Goal: Information Seeking & Learning: Learn about a topic

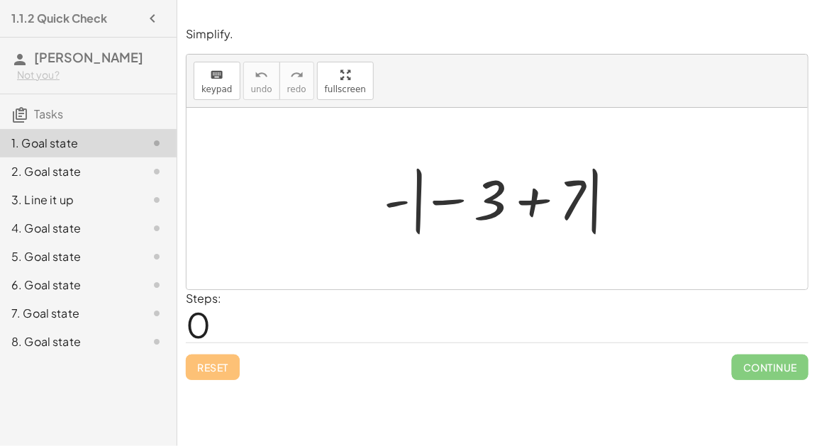
click at [481, 211] on div at bounding box center [503, 199] width 252 height 79
click at [449, 193] on div at bounding box center [503, 199] width 252 height 79
click at [404, 198] on div at bounding box center [503, 199] width 252 height 79
click at [533, 204] on div at bounding box center [503, 199] width 252 height 79
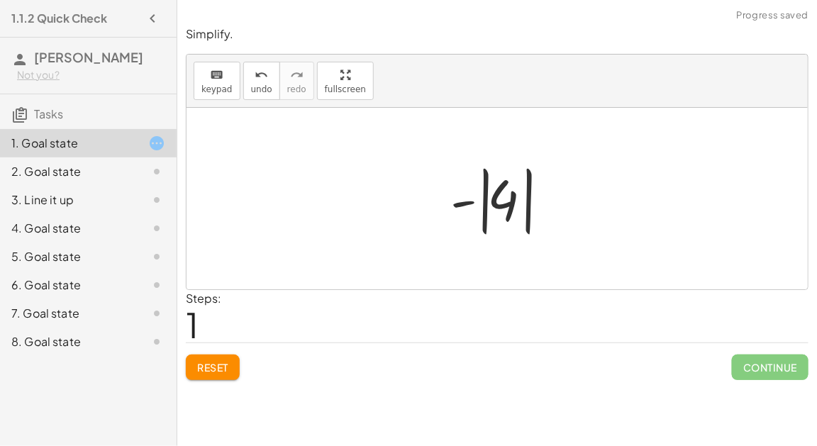
click at [469, 203] on div at bounding box center [502, 199] width 119 height 79
click at [506, 193] on div at bounding box center [502, 199] width 119 height 79
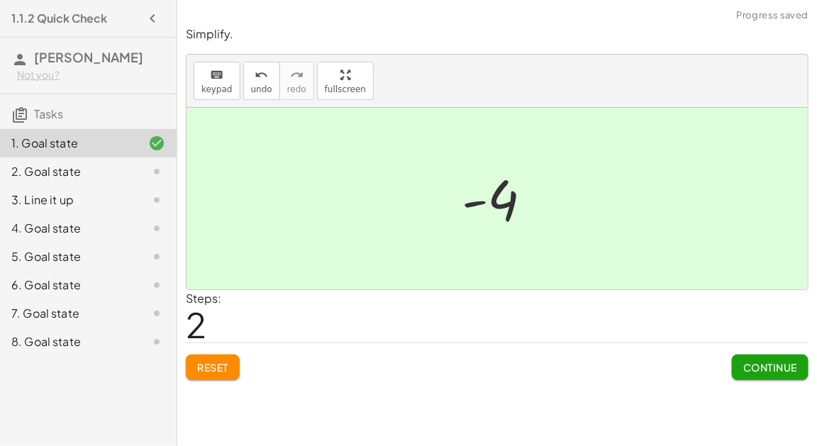
click at [738, 362] on button "Continue" at bounding box center [770, 368] width 77 height 26
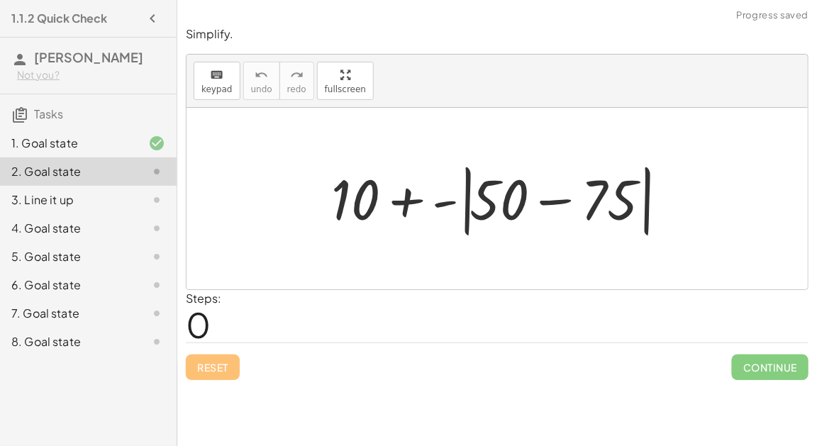
click at [547, 200] on div at bounding box center [502, 199] width 357 height 82
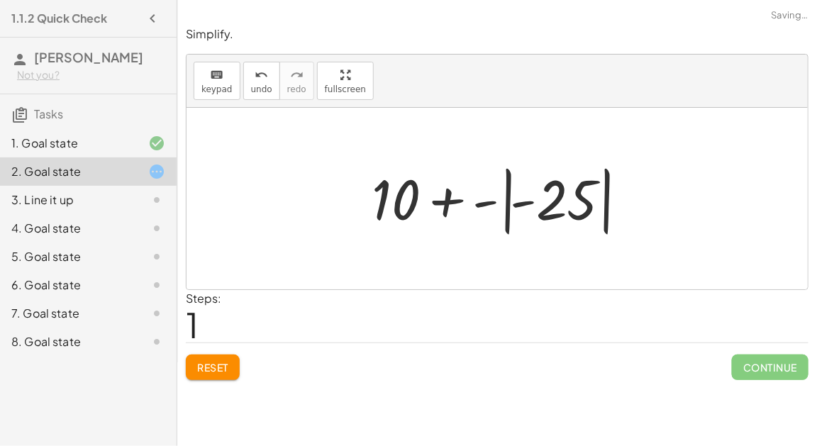
click at [445, 200] on div at bounding box center [503, 199] width 277 height 79
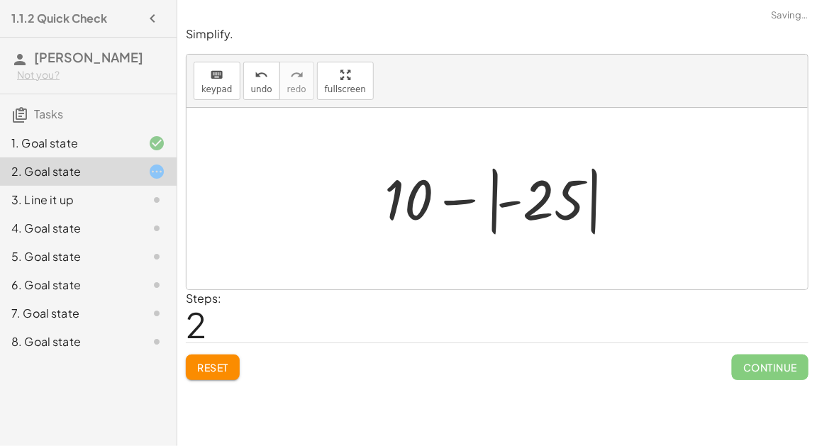
click at [516, 202] on div at bounding box center [502, 199] width 250 height 79
click at [472, 197] on div at bounding box center [502, 199] width 250 height 79
click at [521, 203] on div at bounding box center [502, 199] width 250 height 79
click at [560, 211] on div at bounding box center [502, 199] width 250 height 79
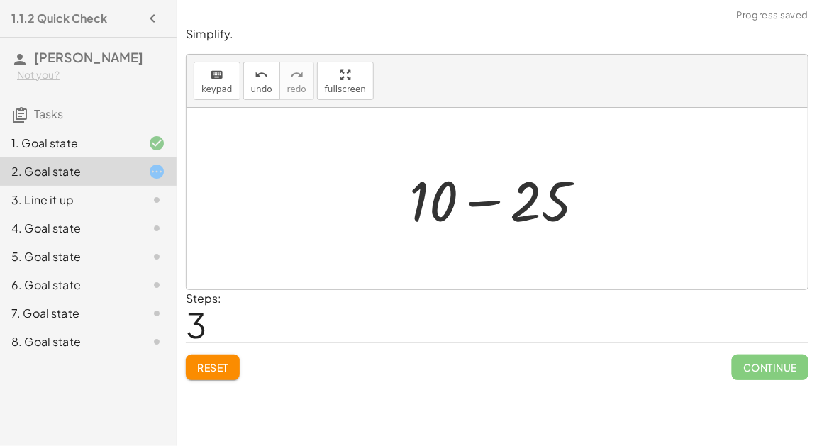
click at [477, 200] on div at bounding box center [502, 198] width 201 height 73
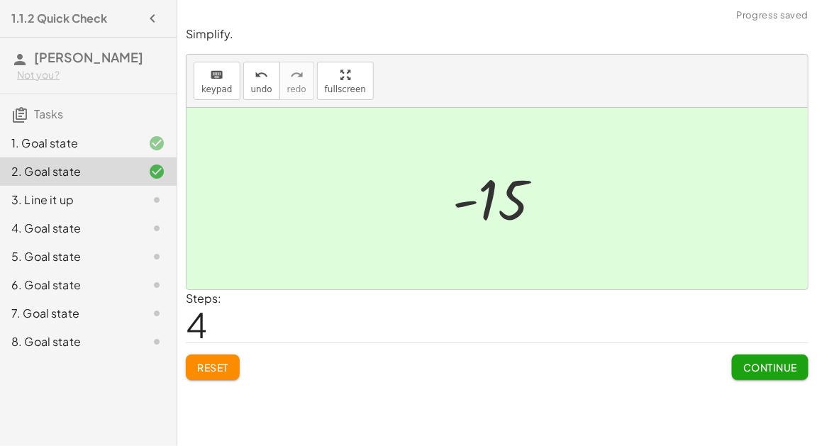
click at [746, 358] on button "Continue" at bounding box center [770, 368] width 77 height 26
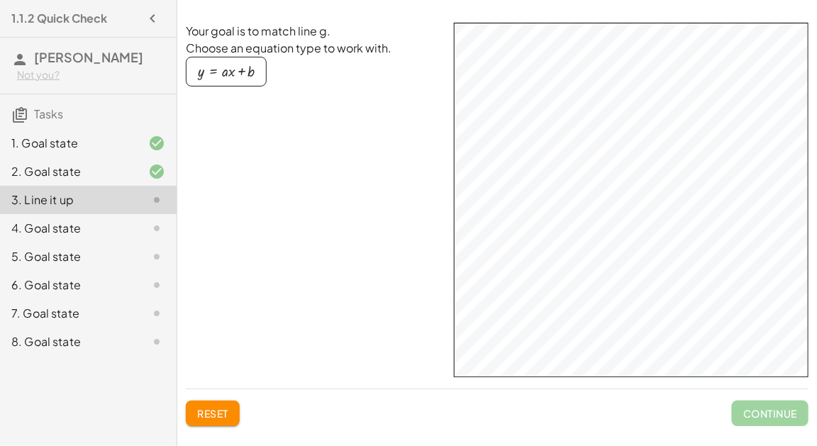
click at [374, 92] on div "y = + · a · x + b" at bounding box center [314, 80] width 257 height 46
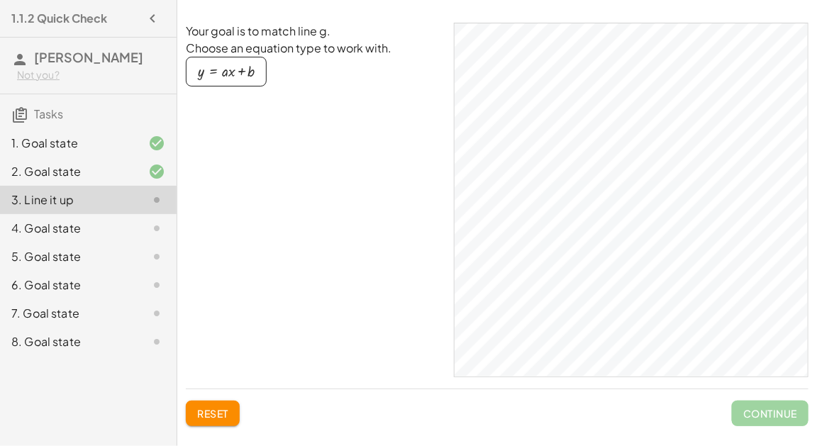
click at [374, 92] on div "y = + · a · x + b" at bounding box center [314, 80] width 257 height 46
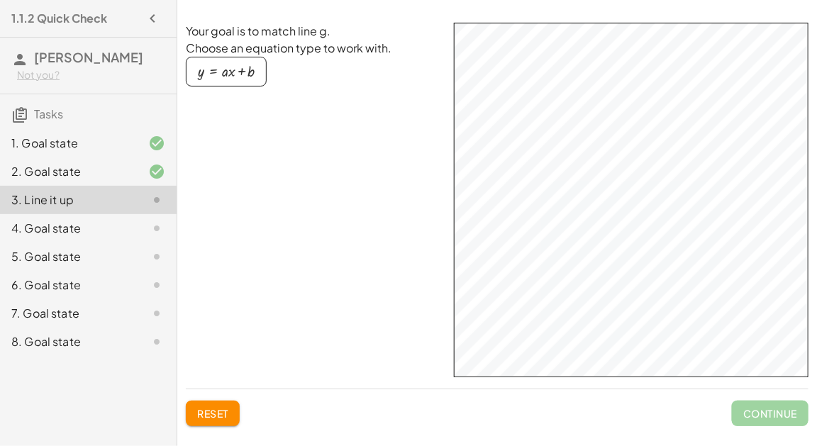
click at [218, 412] on span "Reset" at bounding box center [212, 413] width 31 height 13
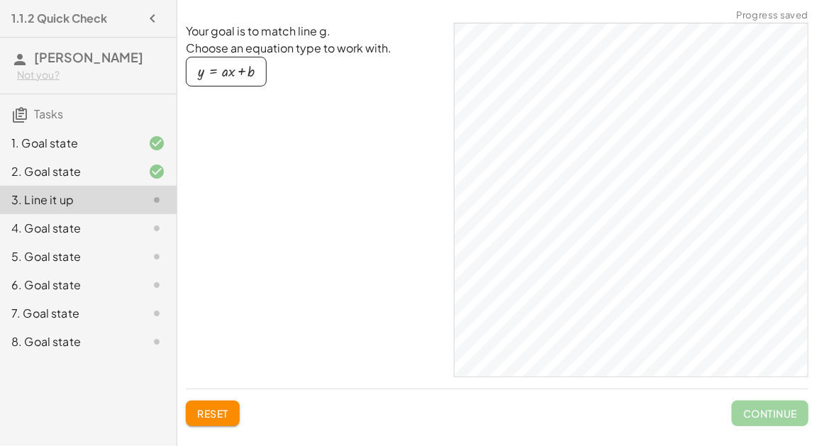
click at [214, 413] on span "Reset" at bounding box center [212, 413] width 31 height 13
click at [211, 83] on button "y = + · a · x + b" at bounding box center [226, 72] width 81 height 30
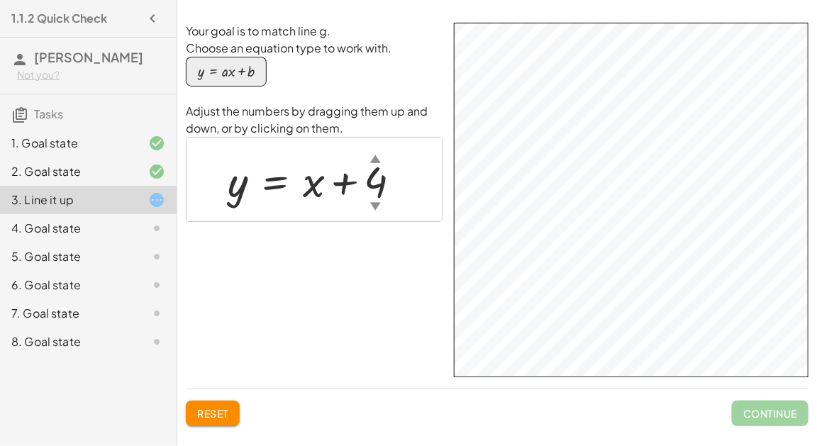
click at [375, 159] on div "▲" at bounding box center [375, 158] width 11 height 15
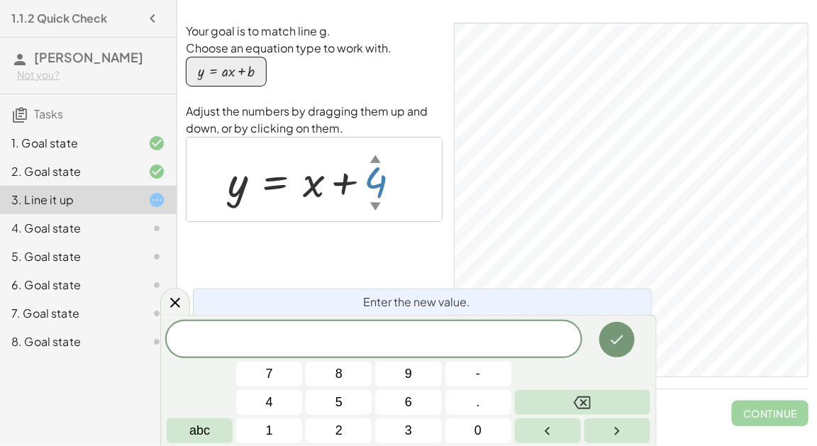
click at [426, 226] on div "Your goal is to match line g. Choose an equation type to work with. y = + · a ·…" at bounding box center [314, 200] width 257 height 355
click at [360, 247] on div "Your goal is to match line g. Choose an equation type to work with. y = + · a ·…" at bounding box center [314, 200] width 257 height 355
click at [611, 405] on button "Backspace" at bounding box center [582, 402] width 135 height 25
click at [612, 345] on icon "Done" at bounding box center [616, 339] width 17 height 17
click at [617, 329] on button "Done" at bounding box center [616, 339] width 35 height 35
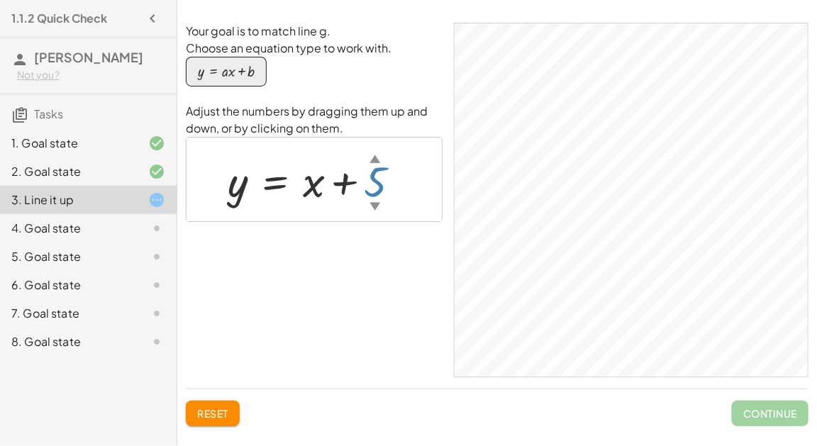
click at [372, 202] on div "▼" at bounding box center [375, 206] width 11 height 15
click at [266, 190] on div at bounding box center [320, 180] width 199 height 56
drag, startPoint x: 267, startPoint y: 181, endPoint x: 304, endPoint y: 199, distance: 40.9
click at [304, 199] on div at bounding box center [320, 180] width 199 height 56
click at [344, 180] on div at bounding box center [320, 180] width 199 height 56
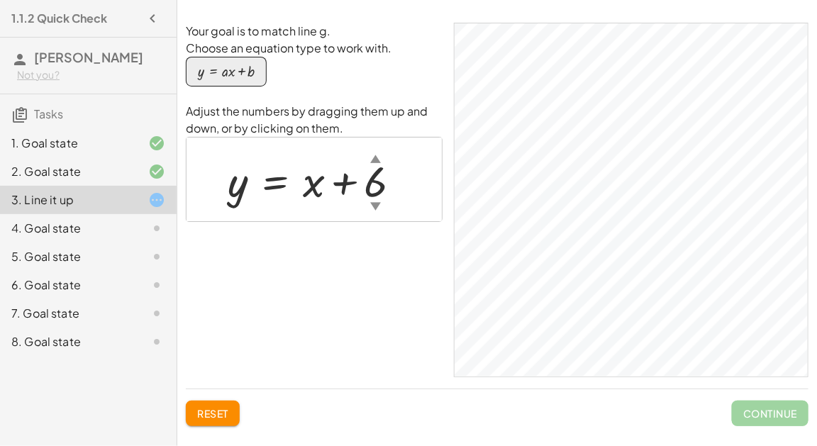
click at [231, 191] on div at bounding box center [320, 180] width 199 height 56
click at [227, 414] on span "Reset" at bounding box center [212, 413] width 31 height 13
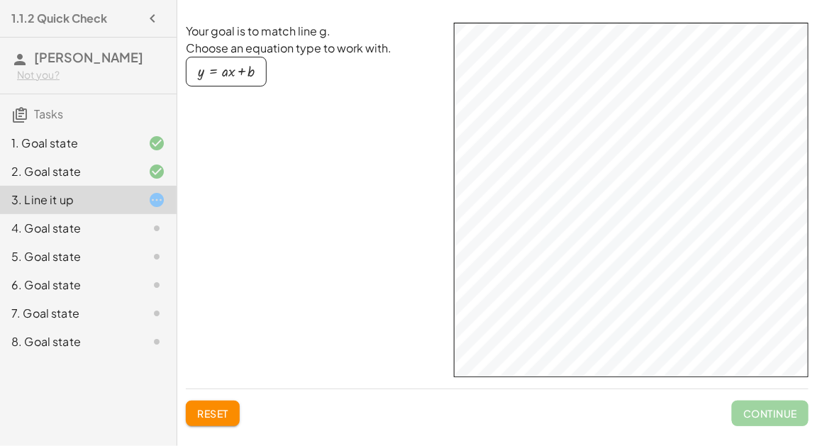
click at [210, 77] on div "button" at bounding box center [226, 72] width 57 height 16
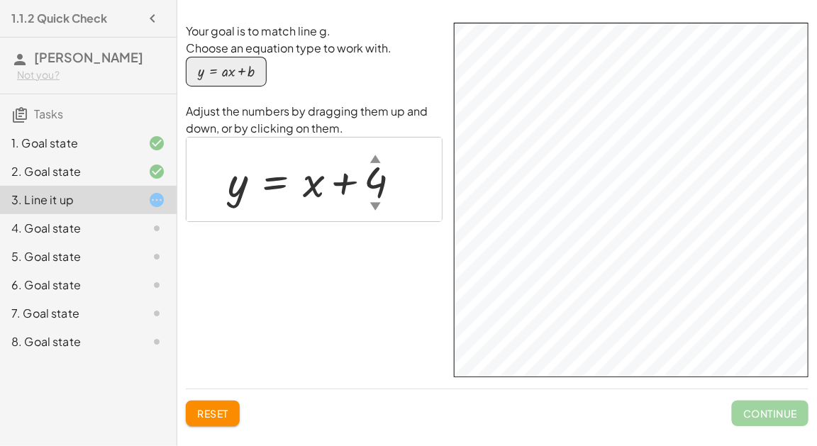
click at [372, 160] on div "▲" at bounding box center [375, 158] width 11 height 15
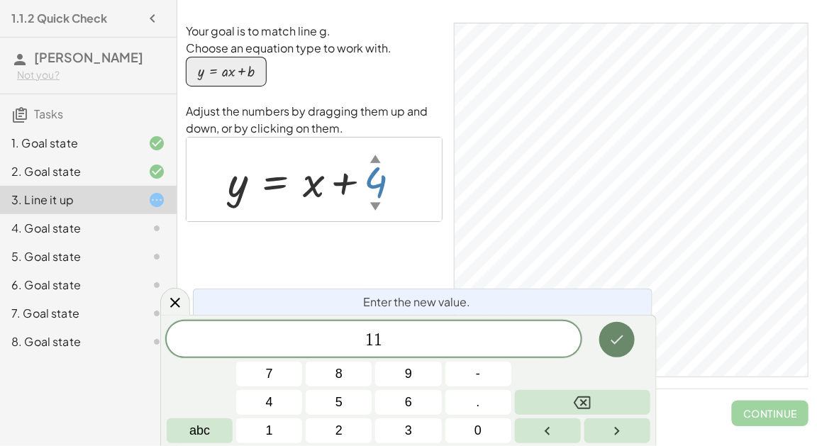
click at [611, 337] on icon "Done" at bounding box center [616, 339] width 17 height 17
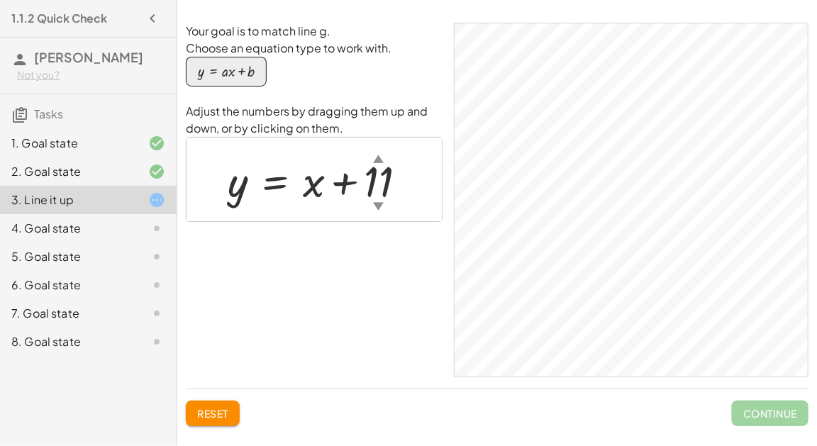
click at [75, 271] on div "4. Goal state" at bounding box center [88, 285] width 177 height 28
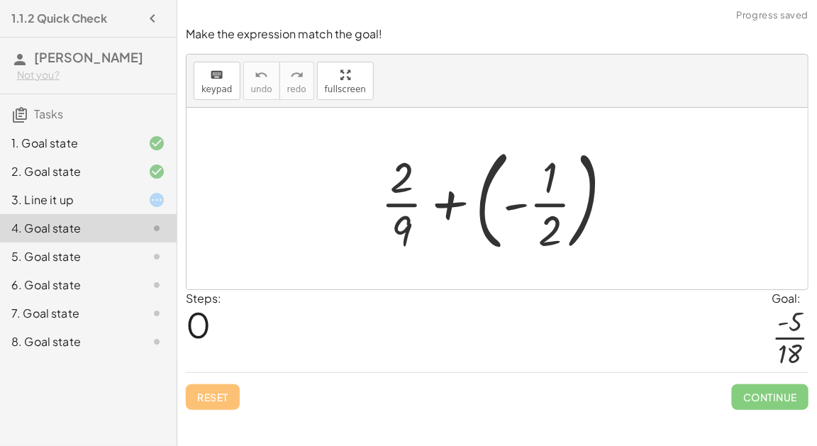
click at [448, 206] on div at bounding box center [502, 199] width 257 height 118
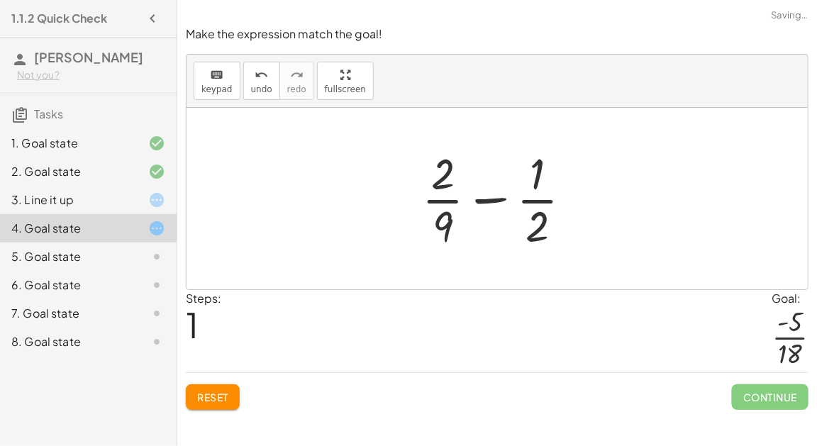
click at [500, 199] on div at bounding box center [503, 198] width 176 height 109
click at [444, 167] on div at bounding box center [503, 198] width 176 height 109
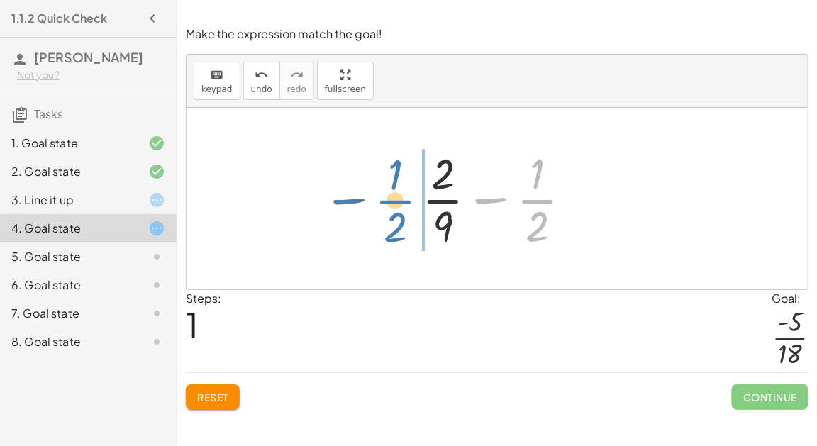
drag, startPoint x: 532, startPoint y: 201, endPoint x: 390, endPoint y: 203, distance: 141.8
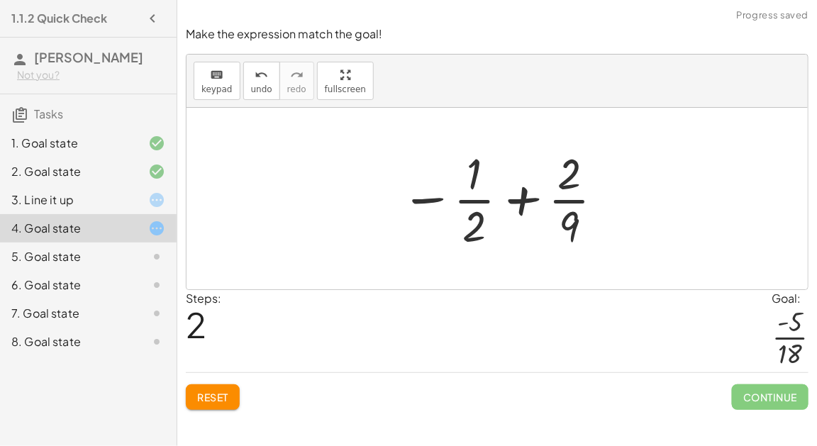
click at [517, 201] on div at bounding box center [503, 198] width 219 height 109
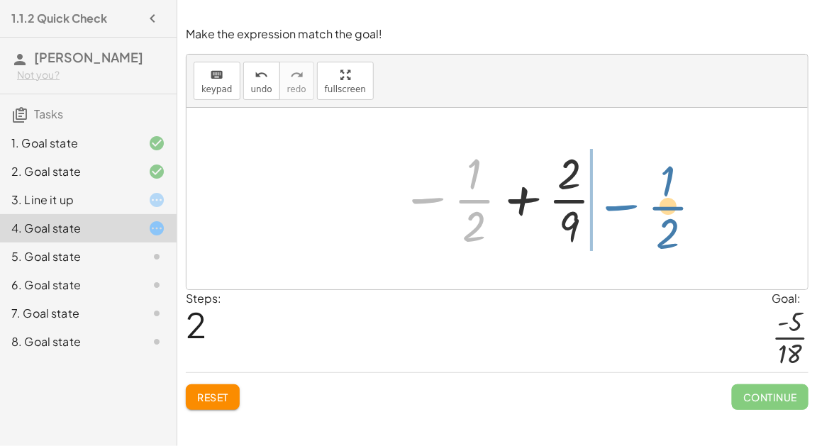
drag, startPoint x: 444, startPoint y: 204, endPoint x: 633, endPoint y: 201, distance: 188.7
click at [633, 201] on div "+ · 2 · 9 + ( - · 1 · 2 ) + · 2 · 9 − · 1 · 2 − · 1 · 2 + · 2 · 9 · 1 · 2 −" at bounding box center [497, 199] width 621 height 182
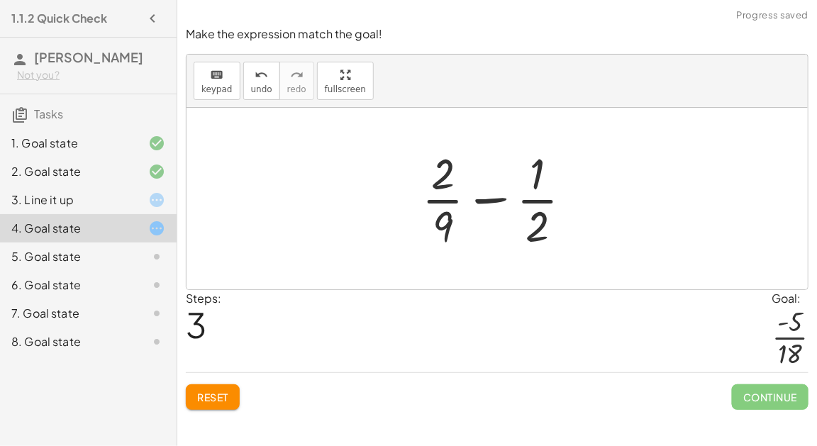
click at [496, 202] on div at bounding box center [503, 198] width 176 height 109
drag, startPoint x: 443, startPoint y: 225, endPoint x: 543, endPoint y: 223, distance: 99.3
click at [543, 224] on div at bounding box center [503, 198] width 176 height 109
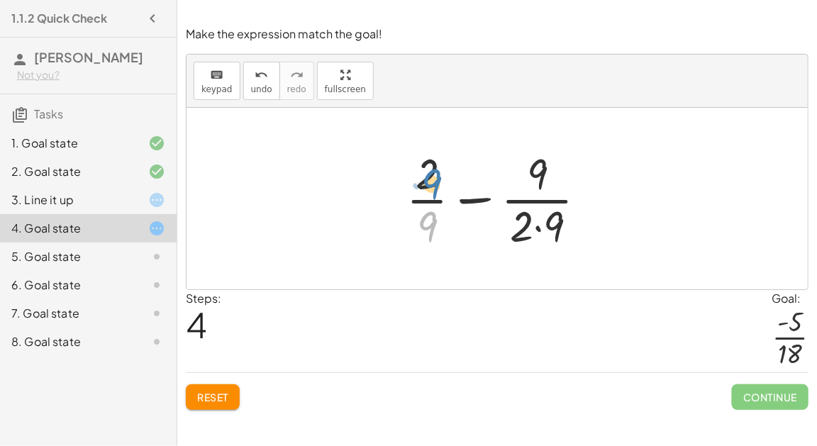
drag, startPoint x: 428, startPoint y: 228, endPoint x: 430, endPoint y: 184, distance: 44.0
click at [431, 185] on div at bounding box center [502, 198] width 206 height 109
click at [476, 200] on div at bounding box center [502, 198] width 206 height 109
drag, startPoint x: 550, startPoint y: 218, endPoint x: 392, endPoint y: 220, distance: 157.4
click at [392, 220] on div "+ · 2 · 9 + ( - · 1 · 2 ) + · 2 · 9 − · 1 · 2 − · 1 · 2 + · 2 · 9 + · 2 · 9 − ·…" at bounding box center [497, 198] width 224 height 116
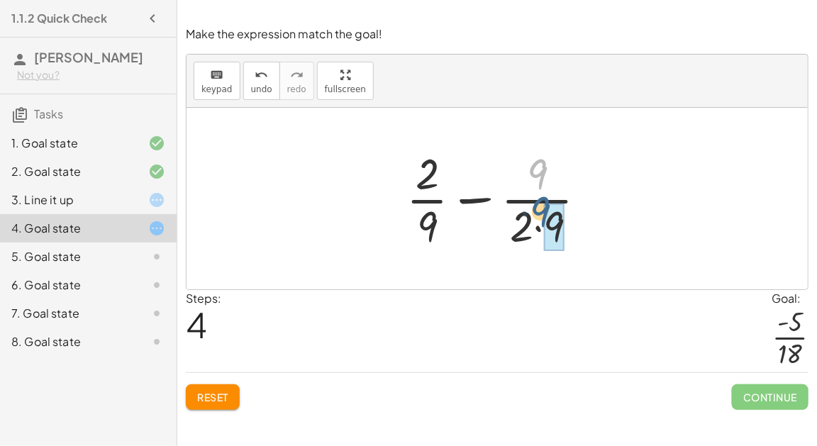
drag, startPoint x: 543, startPoint y: 177, endPoint x: 545, endPoint y: 213, distance: 37.0
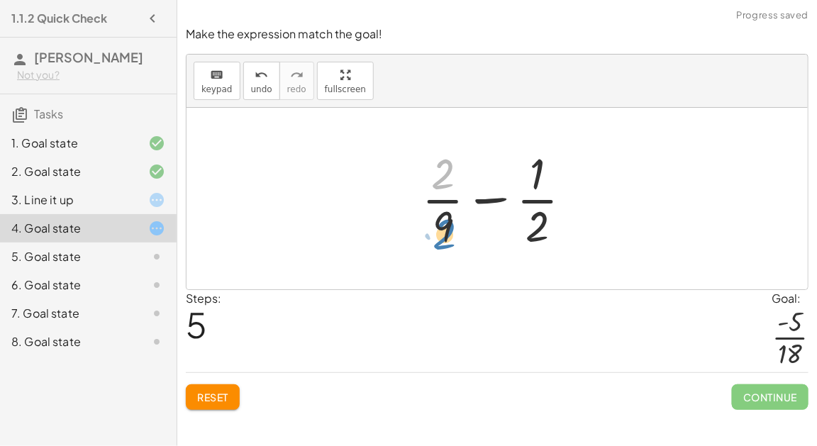
drag, startPoint x: 436, startPoint y: 169, endPoint x: 438, endPoint y: 228, distance: 58.9
click at [439, 229] on div at bounding box center [503, 198] width 176 height 109
drag, startPoint x: 547, startPoint y: 217, endPoint x: 547, endPoint y: 208, distance: 9.2
click at [547, 208] on div at bounding box center [503, 198] width 176 height 109
click at [490, 198] on div at bounding box center [503, 198] width 176 height 109
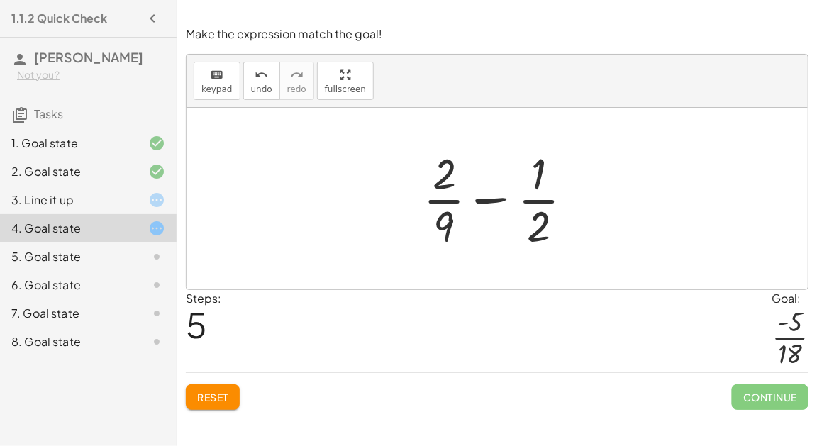
click at [490, 198] on div at bounding box center [503, 198] width 176 height 109
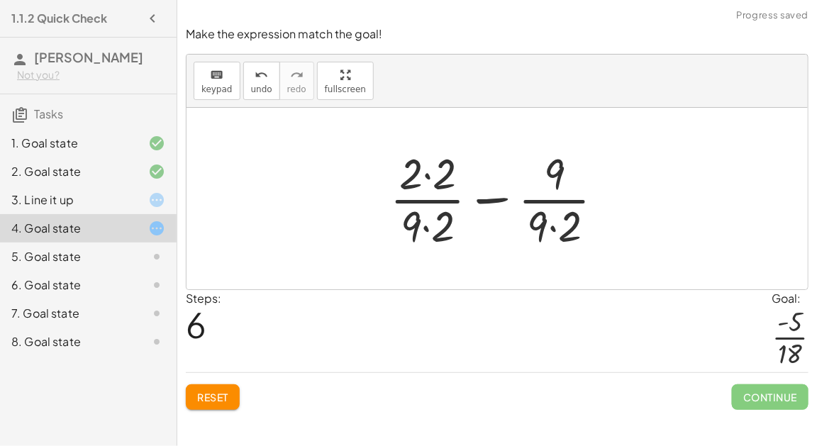
click at [486, 202] on div at bounding box center [503, 198] width 240 height 109
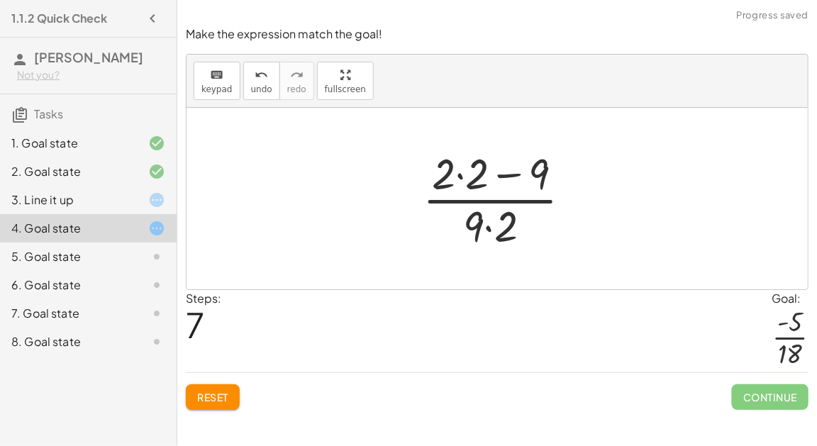
click at [486, 202] on div at bounding box center [503, 198] width 174 height 109
click at [503, 170] on div at bounding box center [503, 198] width 174 height 109
click at [483, 216] on div at bounding box center [503, 198] width 174 height 109
click at [474, 220] on div at bounding box center [503, 198] width 174 height 109
click at [476, 201] on div at bounding box center [503, 198] width 174 height 109
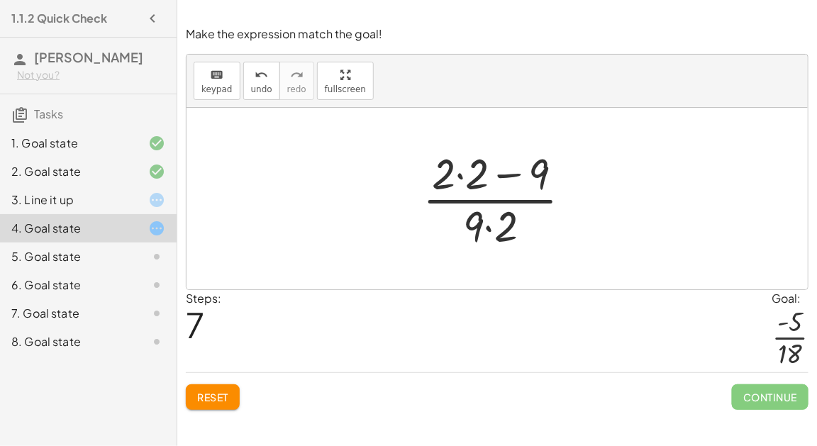
click at [491, 175] on div at bounding box center [503, 198] width 174 height 109
drag, startPoint x: 441, startPoint y: 169, endPoint x: 474, endPoint y: 173, distance: 33.5
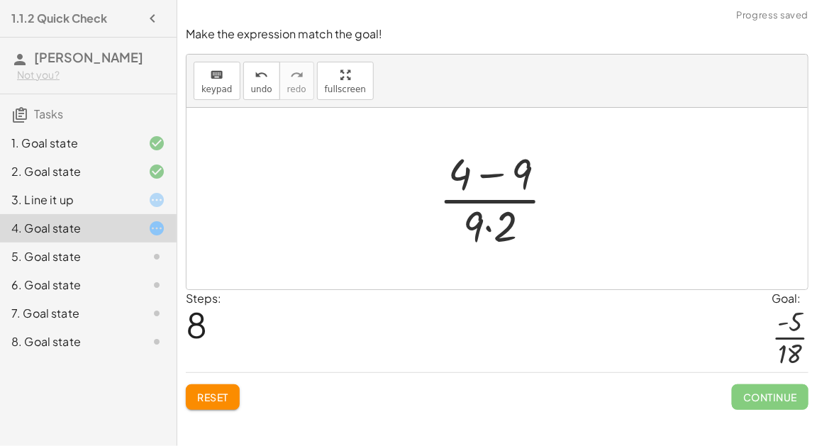
click at [489, 173] on div at bounding box center [502, 198] width 141 height 109
click at [491, 197] on div at bounding box center [502, 198] width 111 height 109
click at [487, 228] on div at bounding box center [502, 198] width 111 height 109
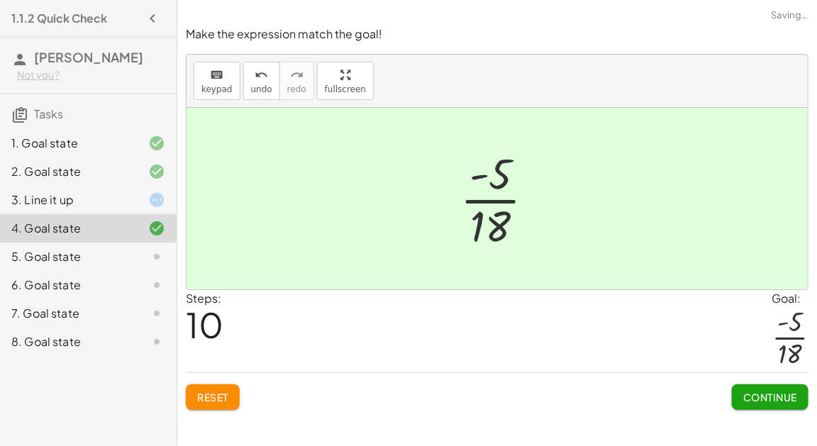
click at [491, 192] on div at bounding box center [503, 198] width 100 height 109
click at [733, 398] on button "Continue" at bounding box center [770, 397] width 77 height 26
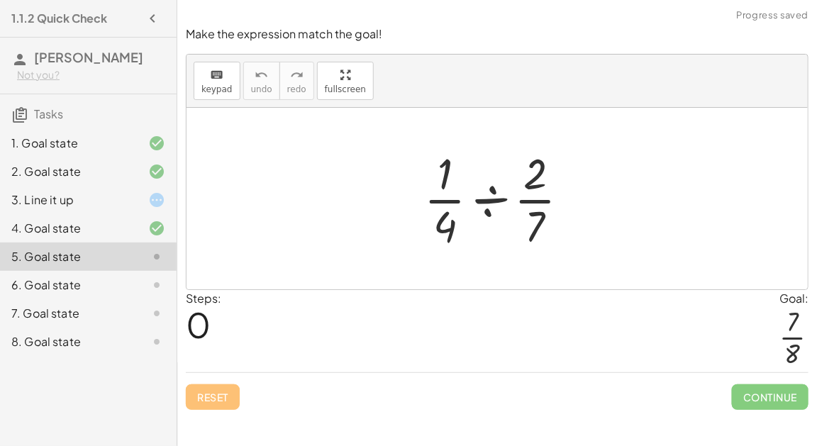
click at [489, 205] on div at bounding box center [502, 198] width 171 height 109
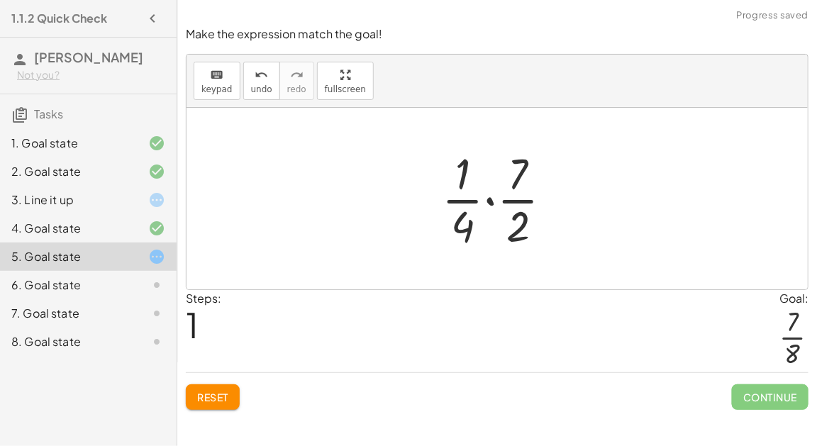
click at [489, 205] on div at bounding box center [503, 198] width 136 height 109
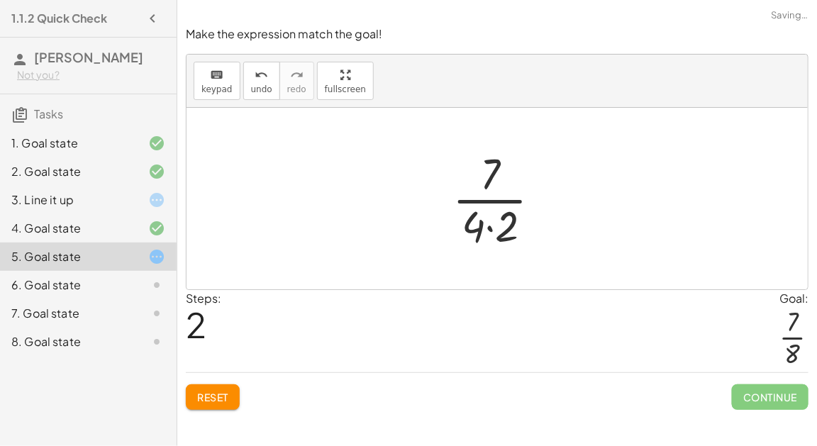
click at [489, 229] on div at bounding box center [502, 198] width 114 height 109
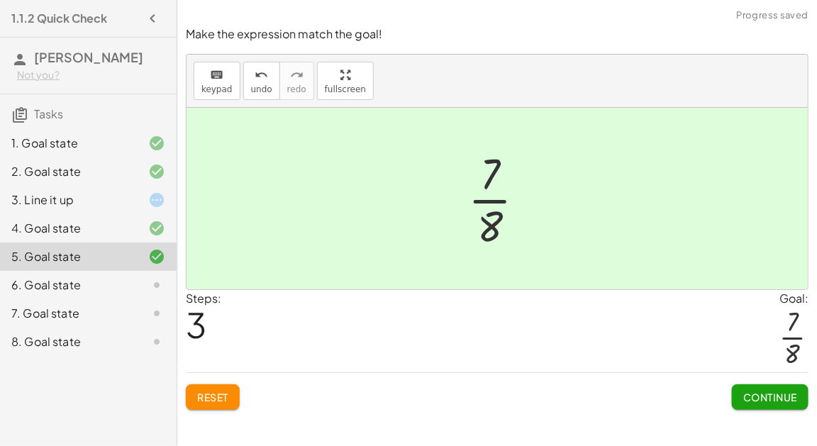
click at [734, 394] on button "Continue" at bounding box center [770, 397] width 77 height 26
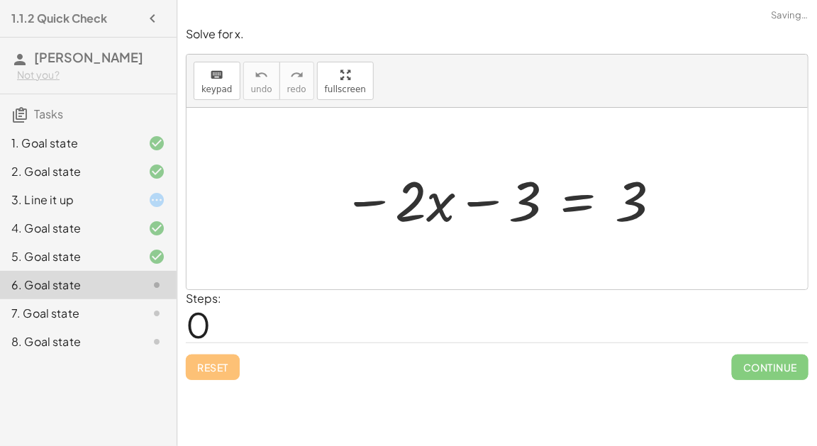
click at [463, 198] on div at bounding box center [502, 198] width 334 height 73
click at [370, 197] on div at bounding box center [502, 198] width 334 height 73
click at [582, 204] on div at bounding box center [502, 198] width 334 height 73
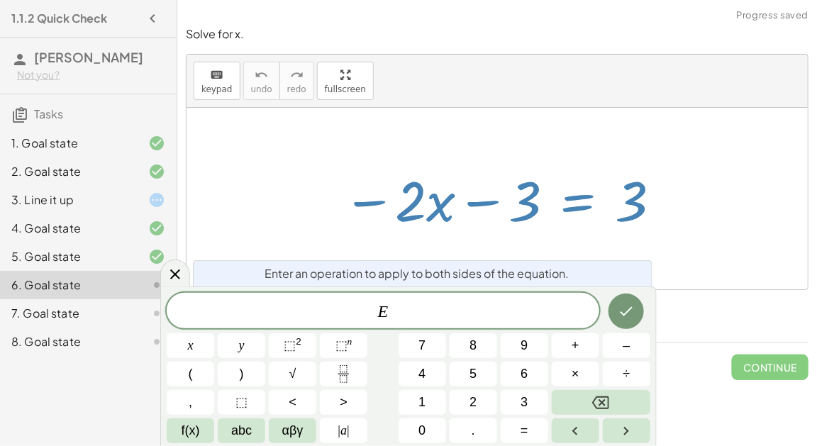
click at [530, 243] on div at bounding box center [497, 199] width 621 height 182
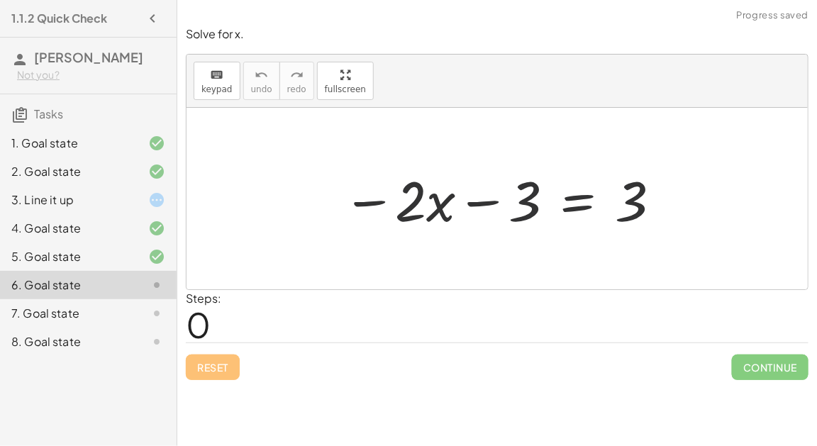
click at [481, 216] on div at bounding box center [502, 198] width 334 height 73
drag, startPoint x: 415, startPoint y: 202, endPoint x: 468, endPoint y: 204, distance: 53.2
click at [469, 204] on div at bounding box center [502, 198] width 334 height 73
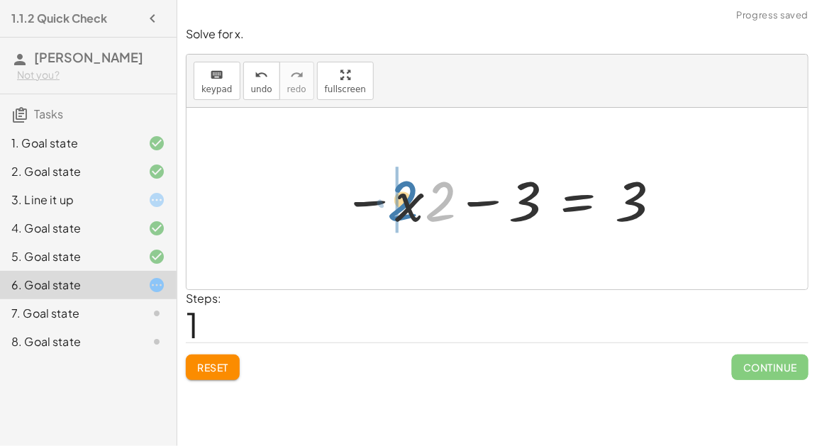
drag, startPoint x: 440, startPoint y: 202, endPoint x: 399, endPoint y: 201, distance: 41.1
click at [400, 201] on div at bounding box center [502, 198] width 334 height 73
click at [218, 361] on span "Reset" at bounding box center [212, 367] width 31 height 13
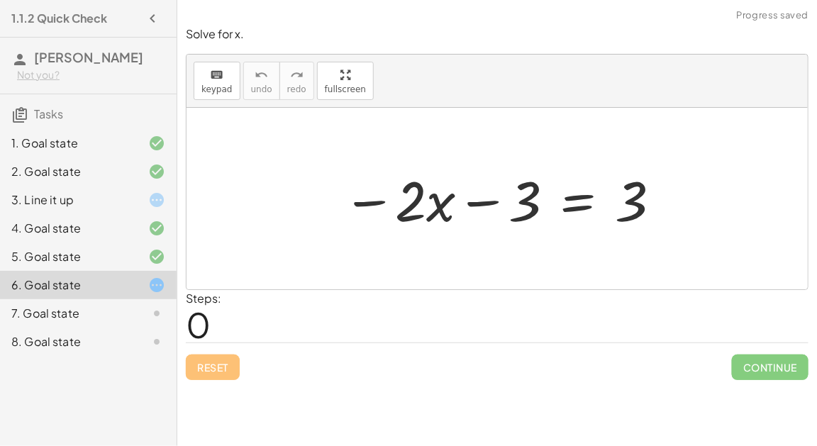
click at [470, 206] on div at bounding box center [502, 198] width 334 height 73
click at [381, 203] on div at bounding box center [502, 198] width 334 height 73
click at [471, 206] on div at bounding box center [502, 198] width 334 height 73
click at [580, 211] on div at bounding box center [502, 198] width 334 height 73
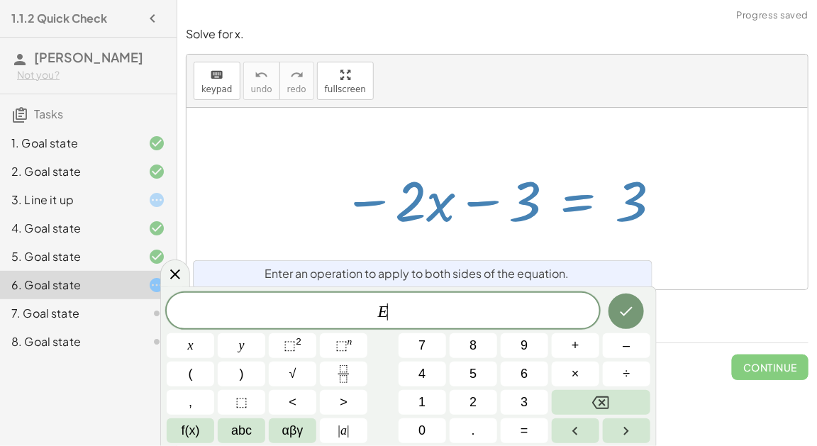
click at [613, 213] on div at bounding box center [502, 198] width 334 height 73
click at [693, 283] on div at bounding box center [497, 199] width 621 height 182
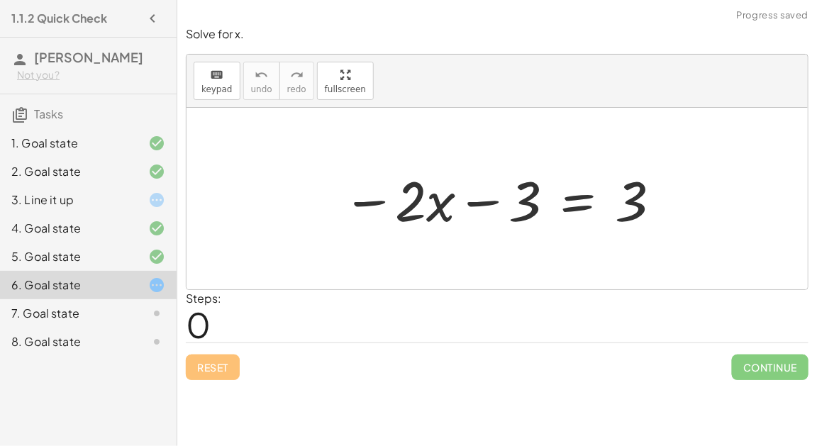
click at [638, 201] on div at bounding box center [502, 198] width 334 height 73
drag, startPoint x: 638, startPoint y: 201, endPoint x: 521, endPoint y: 199, distance: 116.3
click at [522, 199] on div at bounding box center [502, 198] width 334 height 73
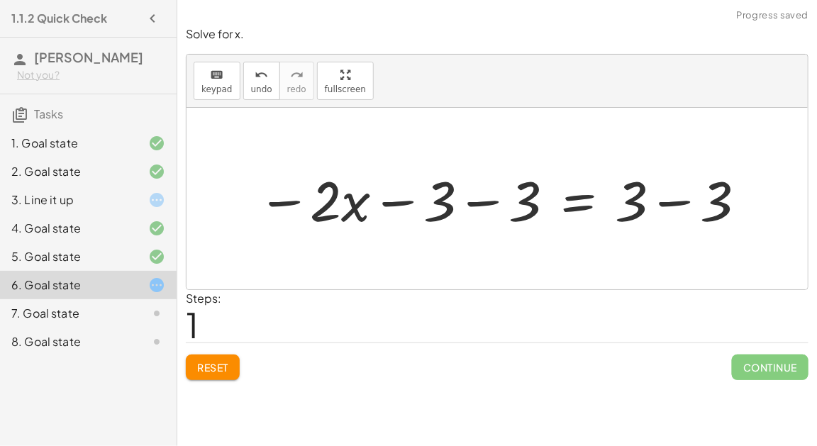
click at [468, 200] on div at bounding box center [502, 198] width 505 height 73
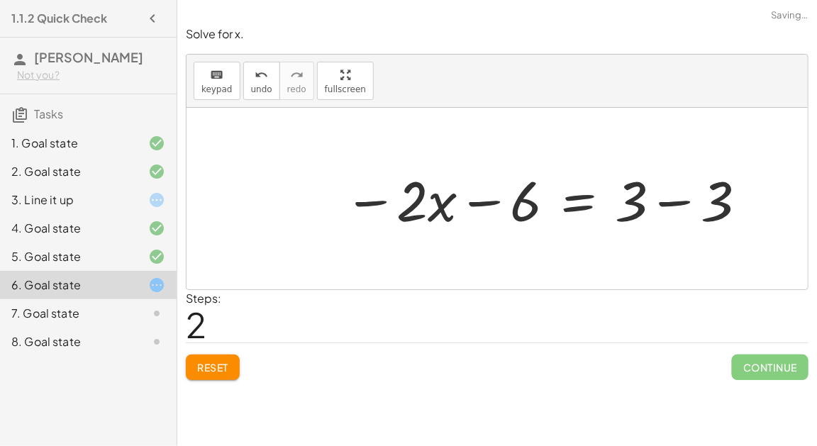
click at [479, 202] on div at bounding box center [546, 198] width 418 height 73
click at [657, 195] on div at bounding box center [546, 198] width 418 height 73
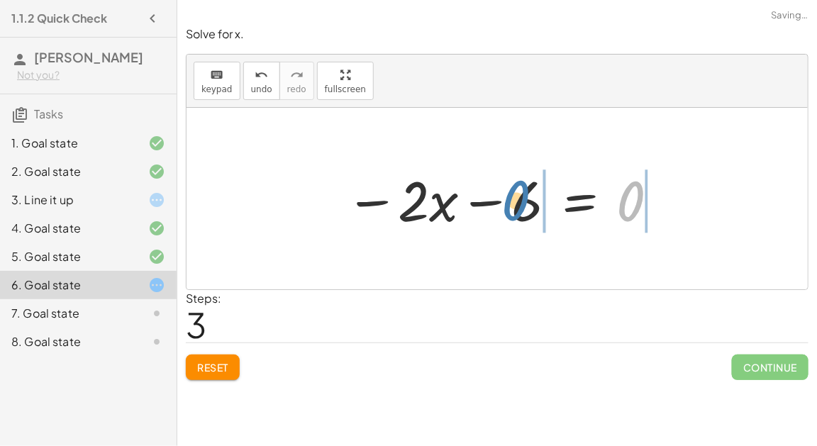
drag, startPoint x: 634, startPoint y: 199, endPoint x: 518, endPoint y: 199, distance: 116.3
click at [518, 199] on div at bounding box center [502, 198] width 329 height 73
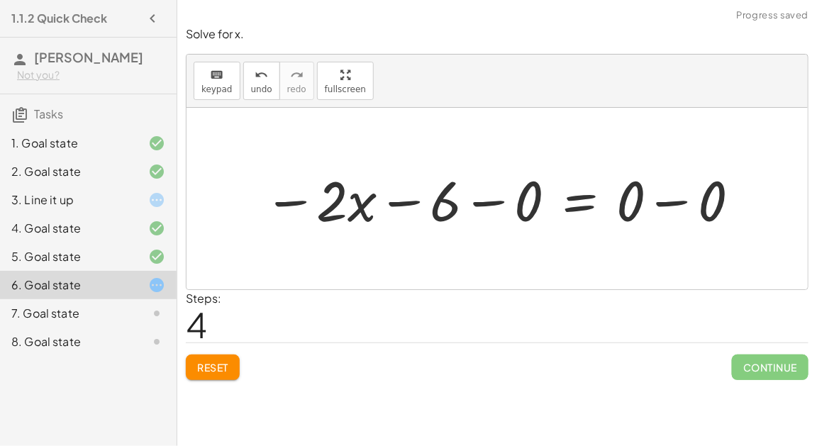
click at [499, 201] on div at bounding box center [503, 198] width 492 height 73
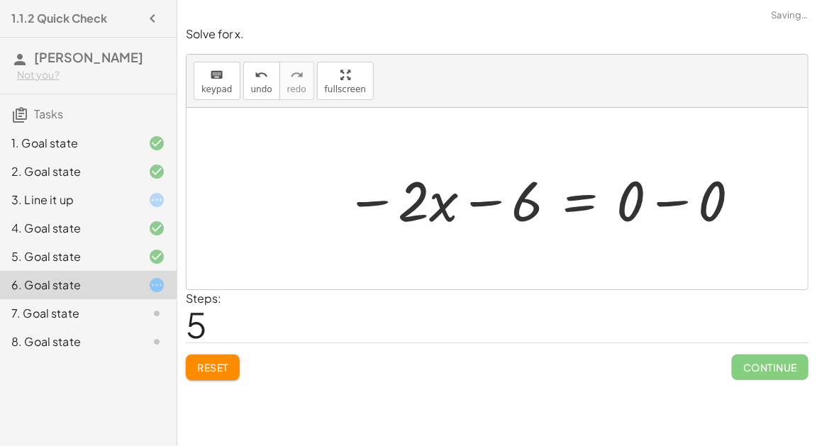
click at [472, 204] on div at bounding box center [543, 198] width 411 height 73
click at [660, 199] on div at bounding box center [543, 198] width 411 height 73
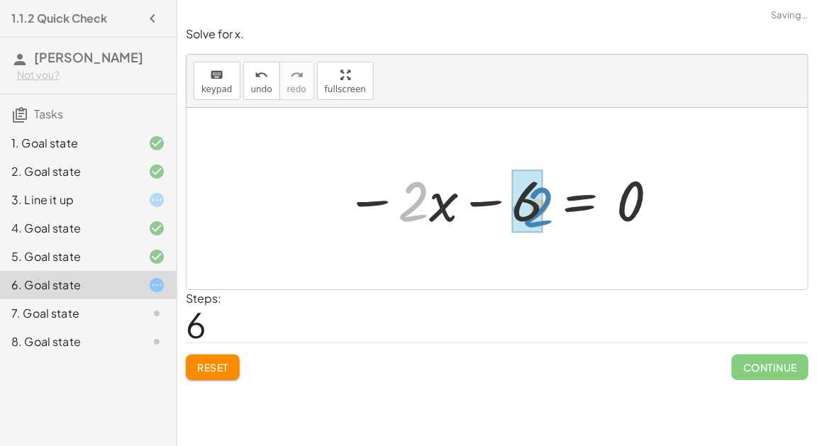
drag, startPoint x: 414, startPoint y: 203, endPoint x: 540, endPoint y: 209, distance: 125.7
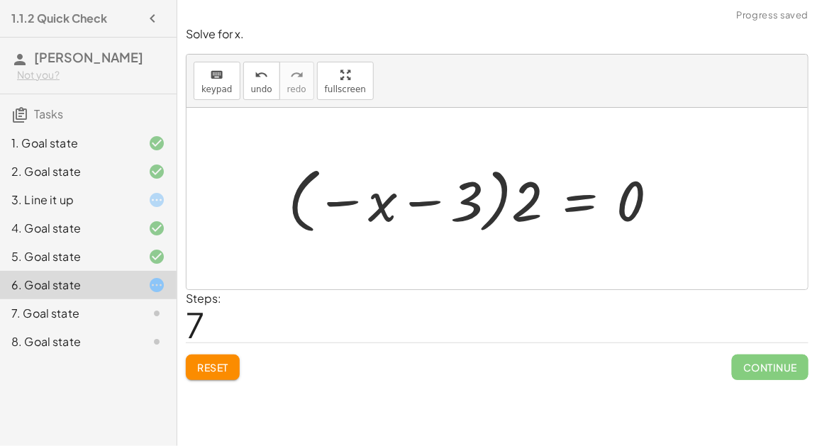
click at [426, 202] on div at bounding box center [479, 199] width 396 height 79
click at [338, 202] on div at bounding box center [479, 199] width 396 height 79
click at [522, 210] on div at bounding box center [479, 199] width 396 height 79
drag, startPoint x: 522, startPoint y: 210, endPoint x: 460, endPoint y: 206, distance: 61.8
click at [460, 206] on div at bounding box center [479, 199] width 396 height 79
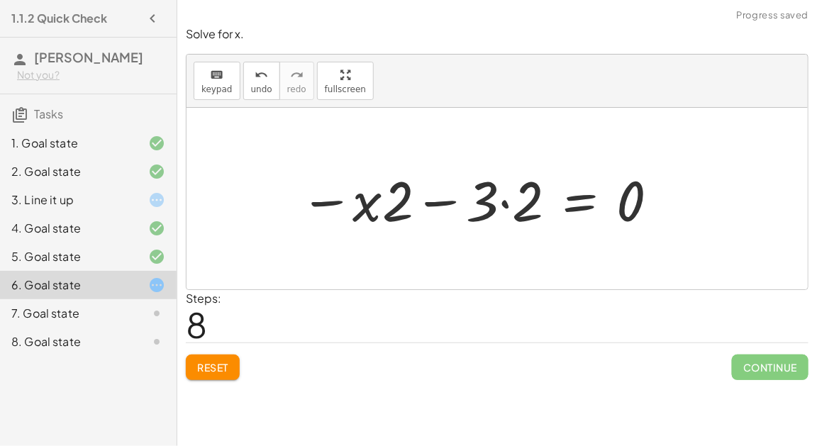
click at [505, 202] on div at bounding box center [480, 198] width 374 height 73
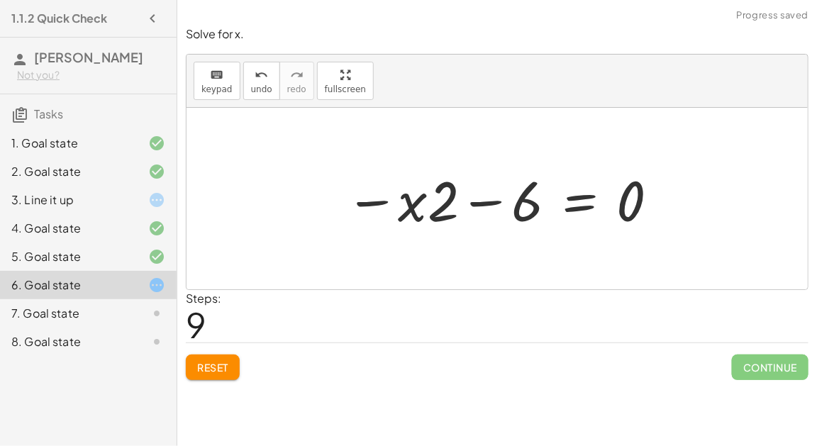
click at [364, 196] on div at bounding box center [502, 198] width 329 height 73
click at [439, 209] on div at bounding box center [502, 198] width 329 height 73
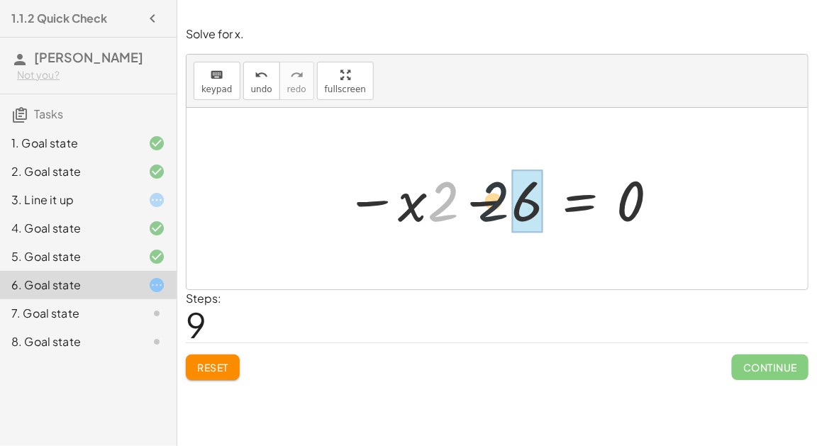
drag, startPoint x: 439, startPoint y: 209, endPoint x: 530, endPoint y: 206, distance: 90.8
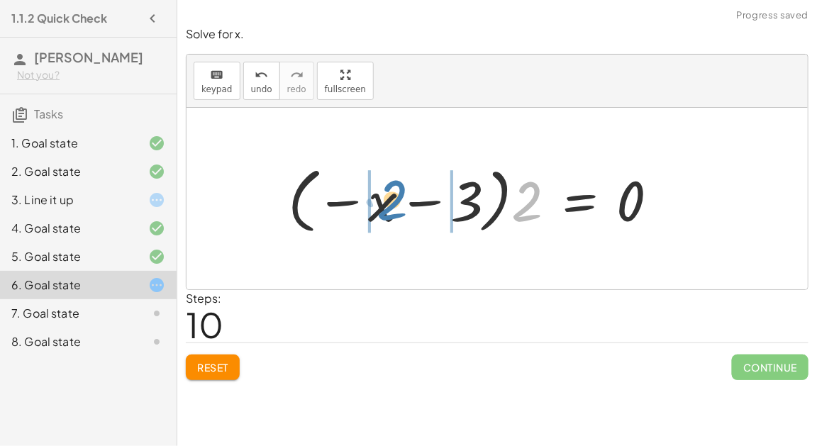
drag, startPoint x: 516, startPoint y: 206, endPoint x: 382, endPoint y: 203, distance: 134.8
click at [382, 204] on div at bounding box center [479, 199] width 396 height 79
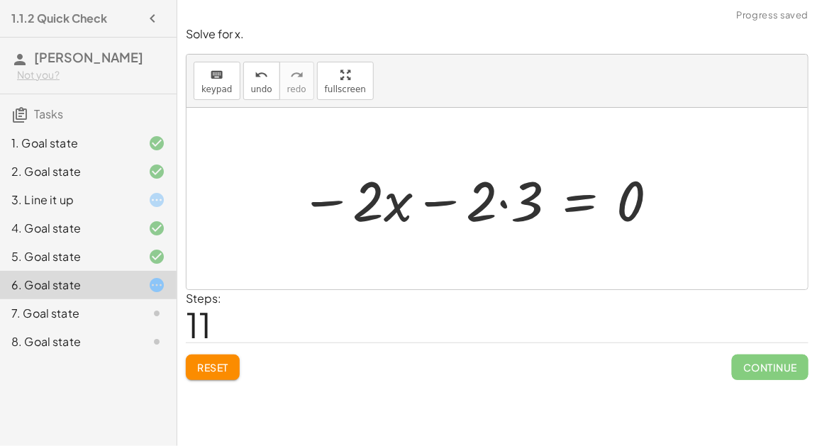
click at [433, 199] on div at bounding box center [480, 198] width 374 height 73
click at [505, 198] on div at bounding box center [480, 198] width 374 height 73
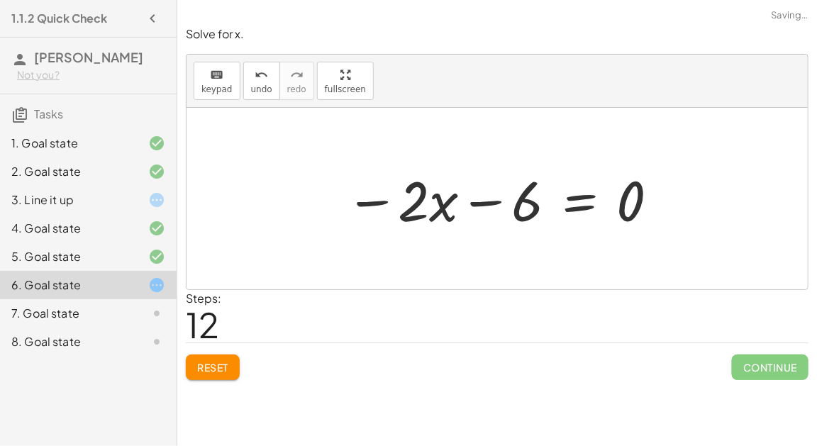
click at [381, 203] on div at bounding box center [502, 198] width 329 height 73
click at [611, 194] on div at bounding box center [502, 198] width 329 height 73
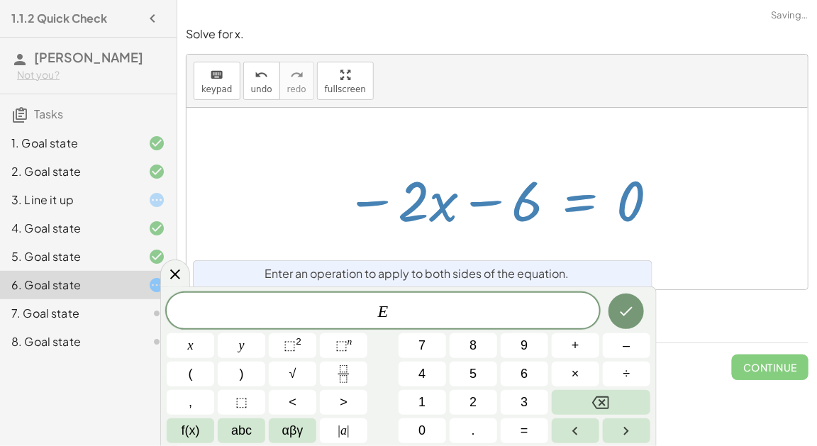
click at [629, 199] on div at bounding box center [502, 198] width 329 height 73
click at [582, 199] on div at bounding box center [502, 198] width 329 height 73
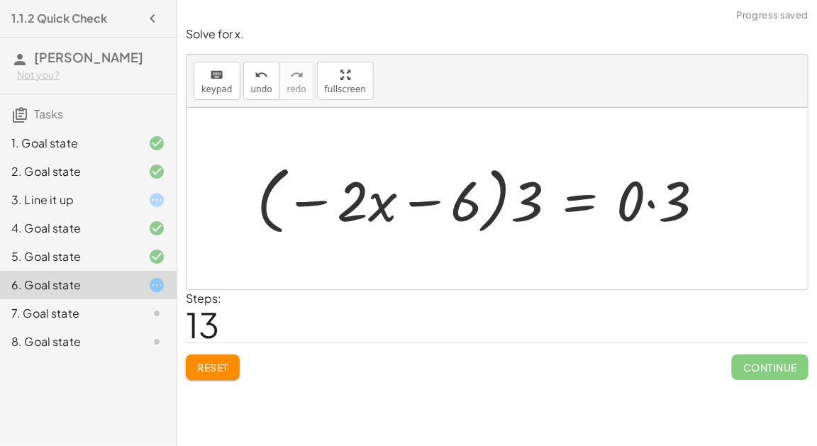
click at [440, 201] on div at bounding box center [486, 199] width 473 height 82
drag, startPoint x: 523, startPoint y: 203, endPoint x: 465, endPoint y: 198, distance: 58.4
click at [466, 198] on div at bounding box center [486, 199] width 473 height 82
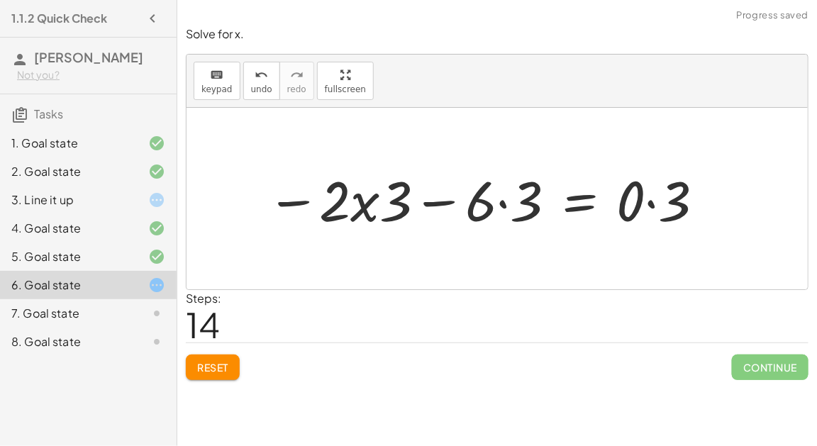
click at [505, 201] on div at bounding box center [486, 198] width 453 height 73
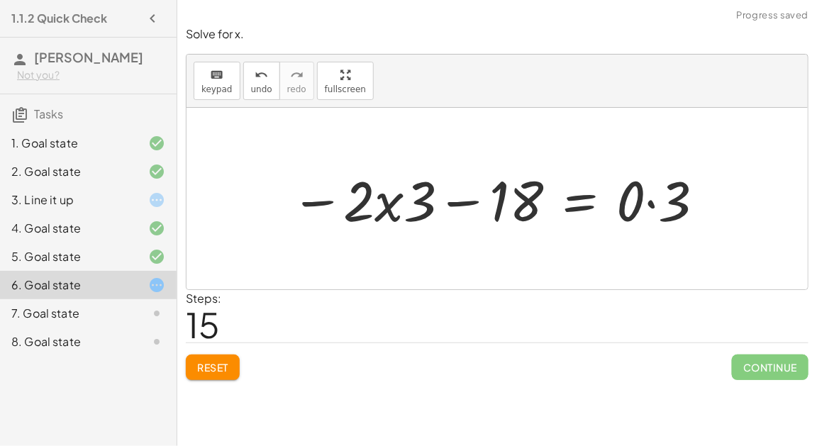
click at [649, 200] on div at bounding box center [499, 198] width 430 height 73
click at [391, 205] on div at bounding box center [476, 198] width 384 height 73
click at [319, 201] on div at bounding box center [476, 198] width 384 height 73
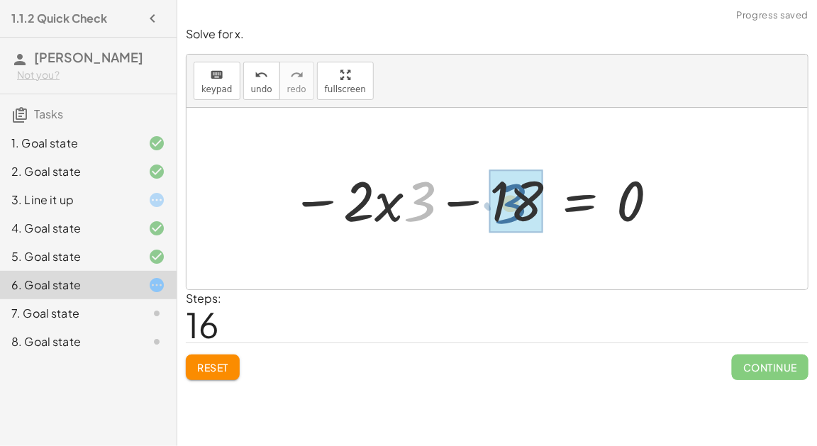
drag, startPoint x: 423, startPoint y: 201, endPoint x: 515, endPoint y: 201, distance: 91.5
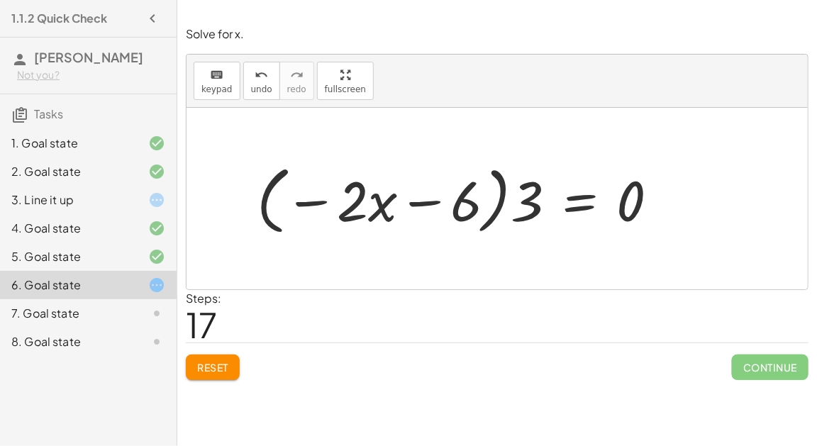
click at [411, 204] on div at bounding box center [464, 199] width 428 height 82
drag, startPoint x: 535, startPoint y: 191, endPoint x: 445, endPoint y: 191, distance: 89.4
click at [445, 191] on div at bounding box center [464, 199] width 428 height 82
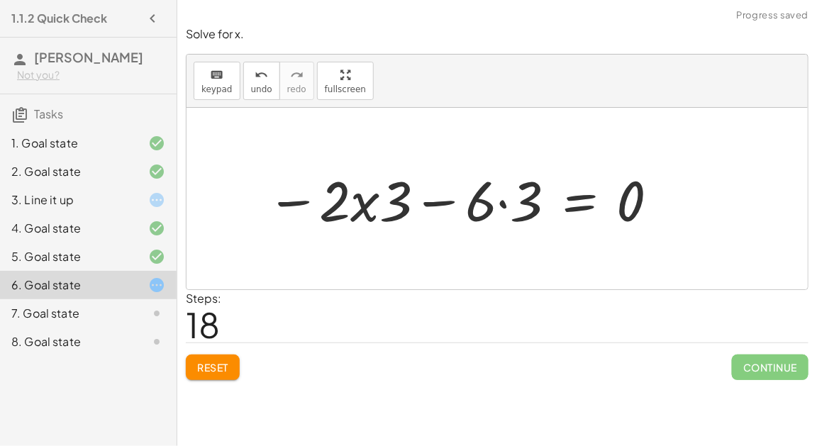
click at [502, 204] on div at bounding box center [464, 198] width 408 height 73
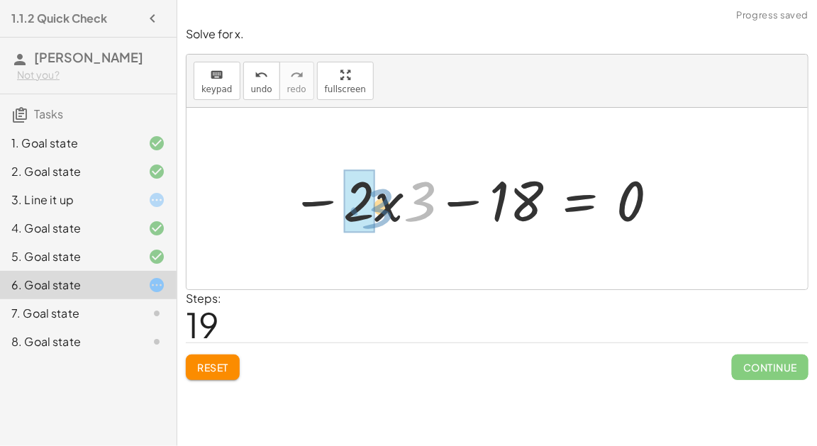
drag, startPoint x: 426, startPoint y: 199, endPoint x: 379, endPoint y: 204, distance: 47.1
click at [379, 204] on div at bounding box center [476, 198] width 384 height 73
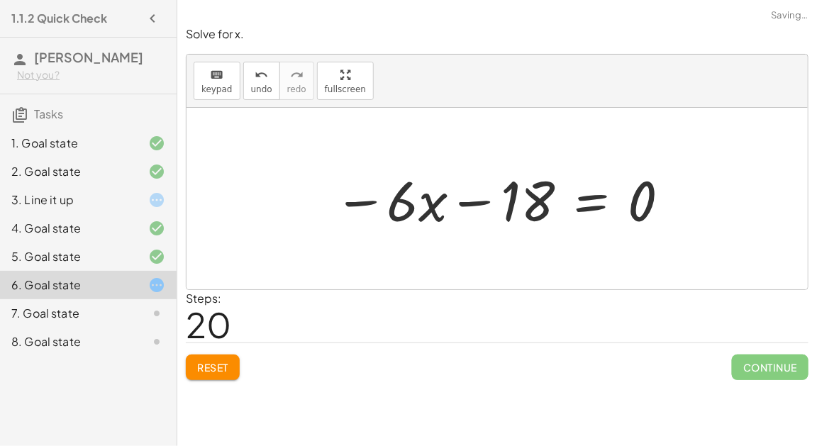
click at [463, 200] on div at bounding box center [503, 198] width 352 height 73
click at [370, 199] on div at bounding box center [503, 198] width 352 height 73
click at [85, 311] on div "7. Goal state" at bounding box center [68, 313] width 114 height 17
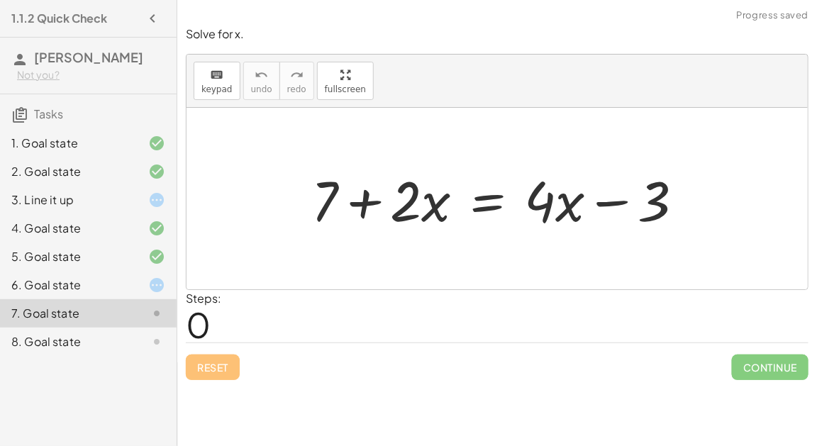
click at [355, 204] on div at bounding box center [503, 198] width 398 height 73
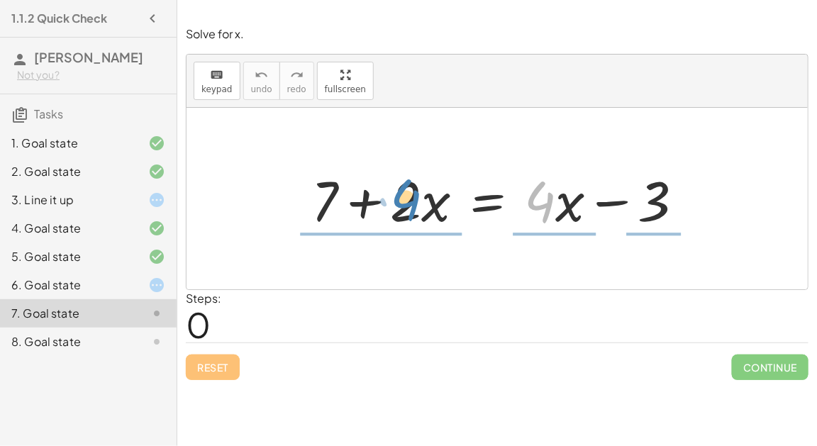
drag, startPoint x: 540, startPoint y: 199, endPoint x: 406, endPoint y: 198, distance: 134.0
click at [406, 198] on div at bounding box center [503, 198] width 398 height 73
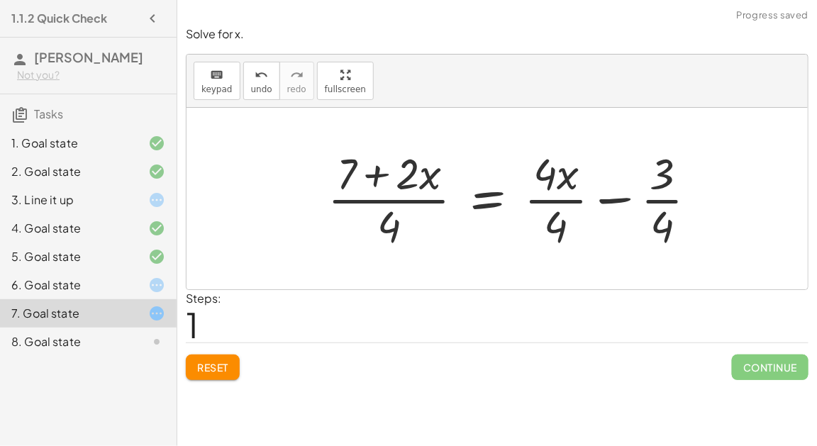
click at [386, 228] on div at bounding box center [518, 198] width 395 height 109
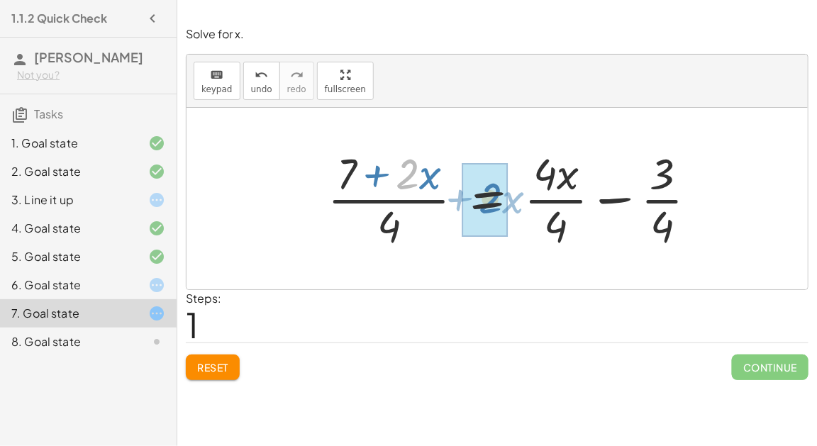
drag, startPoint x: 407, startPoint y: 171, endPoint x: 495, endPoint y: 196, distance: 91.6
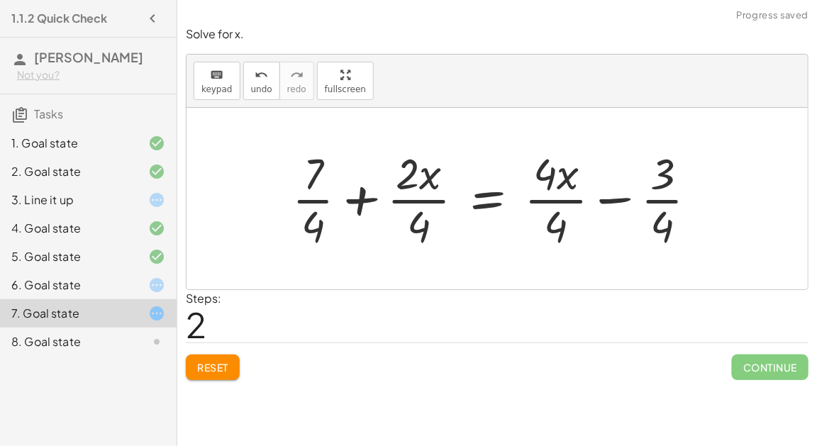
click at [360, 204] on div at bounding box center [500, 198] width 430 height 109
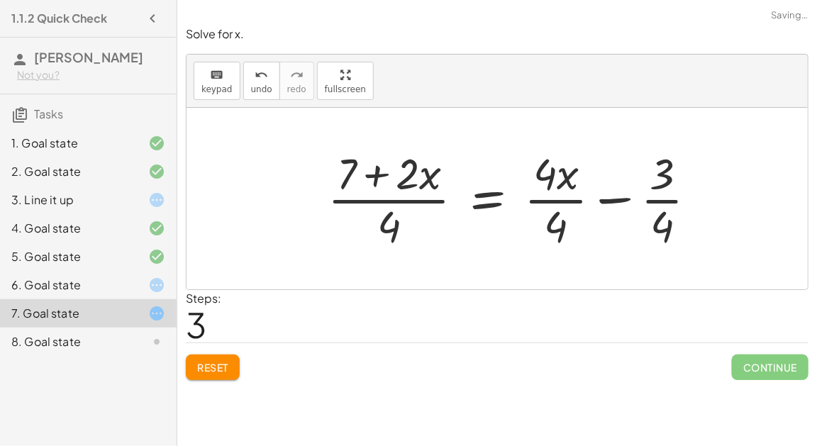
click at [610, 199] on div at bounding box center [518, 198] width 395 height 109
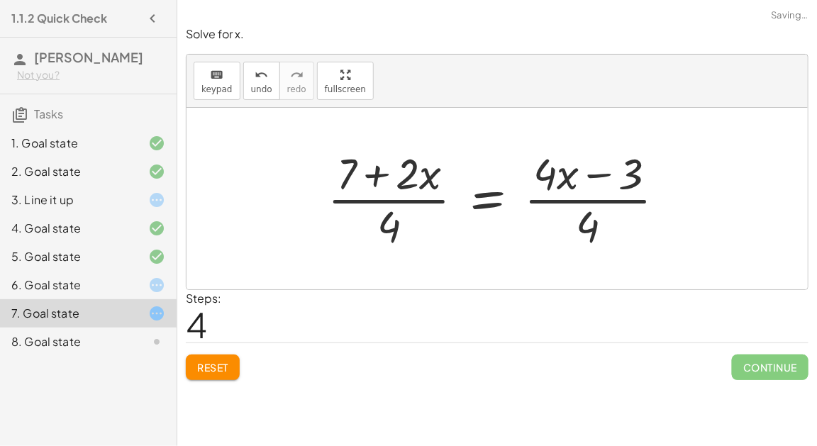
click at [601, 171] on div at bounding box center [502, 198] width 363 height 109
drag, startPoint x: 412, startPoint y: 173, endPoint x: 419, endPoint y: 182, distance: 11.6
click at [419, 182] on div at bounding box center [502, 198] width 363 height 109
click at [391, 220] on div at bounding box center [502, 198] width 363 height 109
click at [449, 198] on div at bounding box center [502, 198] width 363 height 109
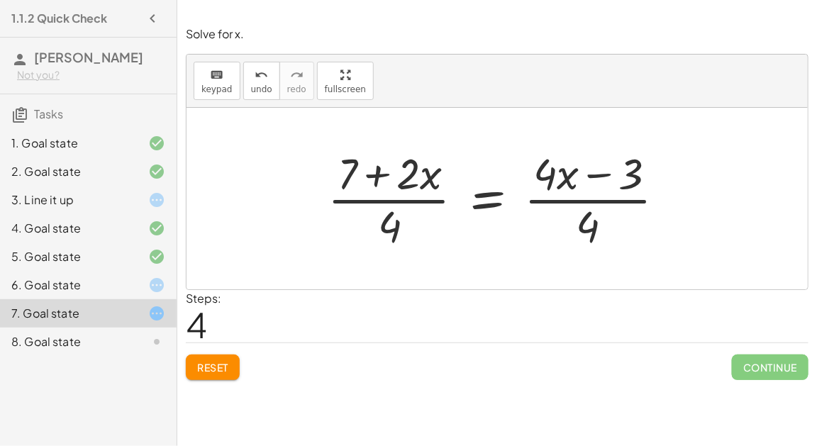
click at [472, 203] on div at bounding box center [502, 198] width 363 height 109
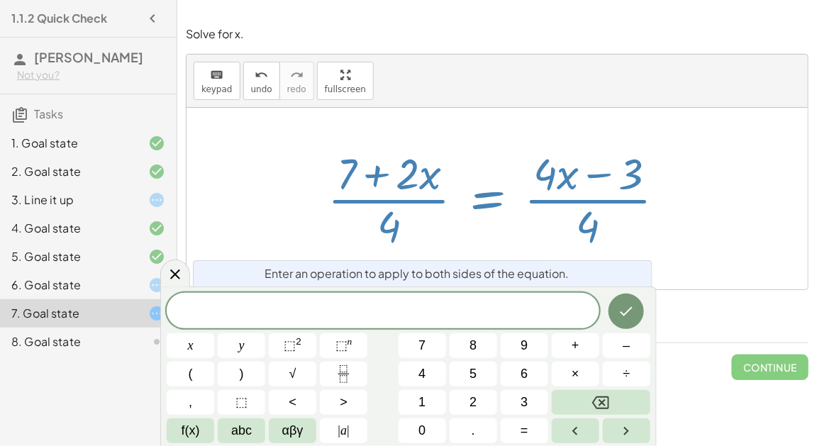
click at [344, 226] on div at bounding box center [502, 198] width 363 height 109
click at [626, 326] on button "Done" at bounding box center [625, 311] width 35 height 35
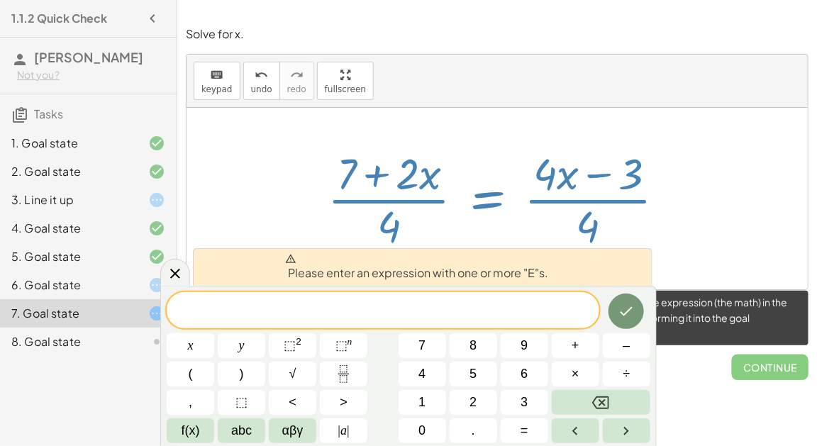
click at [752, 360] on span "Continue" at bounding box center [770, 368] width 77 height 26
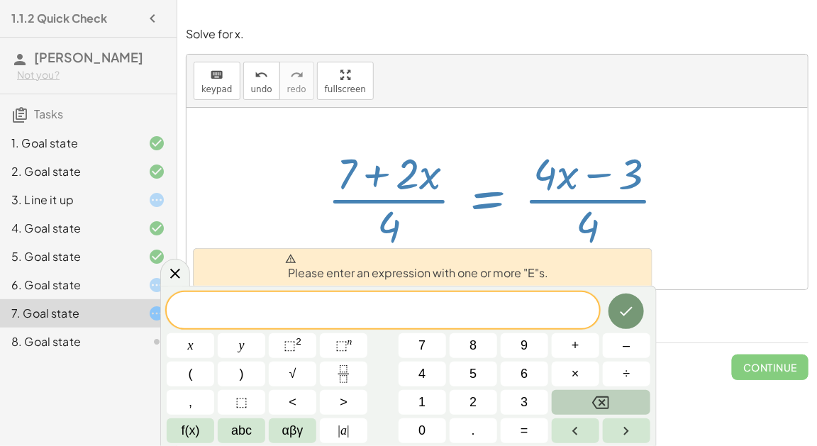
click at [609, 411] on button "Backspace" at bounding box center [601, 402] width 99 height 25
click at [635, 204] on div at bounding box center [502, 198] width 363 height 109
click at [176, 272] on icon at bounding box center [175, 274] width 10 height 10
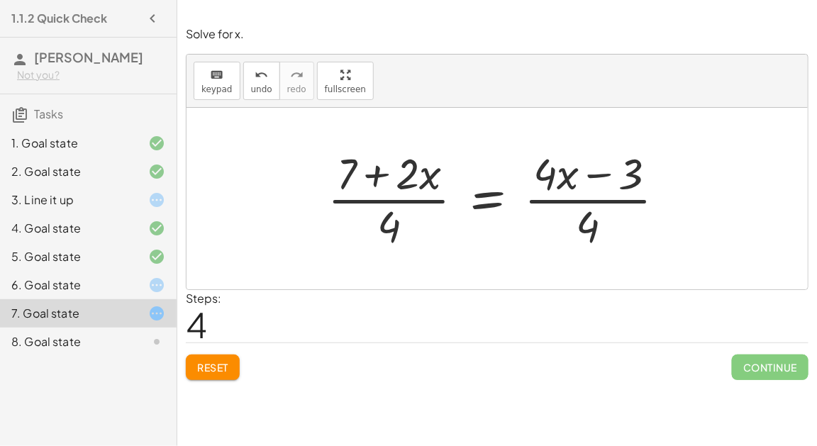
click at [110, 345] on div "8. Goal state" at bounding box center [68, 341] width 114 height 17
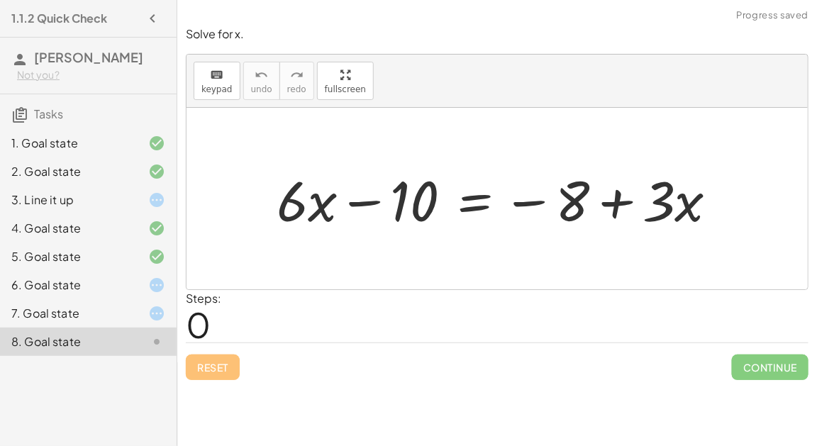
click at [526, 195] on div at bounding box center [502, 198] width 467 height 73
click at [609, 204] on div at bounding box center [502, 198] width 467 height 73
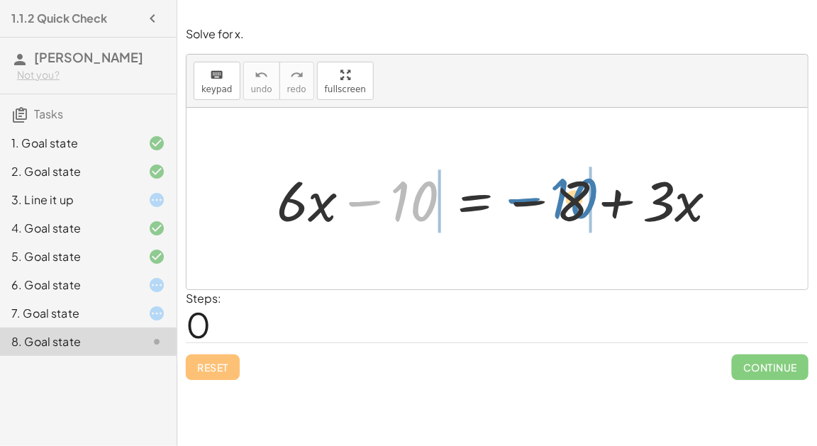
drag, startPoint x: 403, startPoint y: 194, endPoint x: 557, endPoint y: 182, distance: 155.1
click at [558, 183] on div at bounding box center [502, 198] width 467 height 73
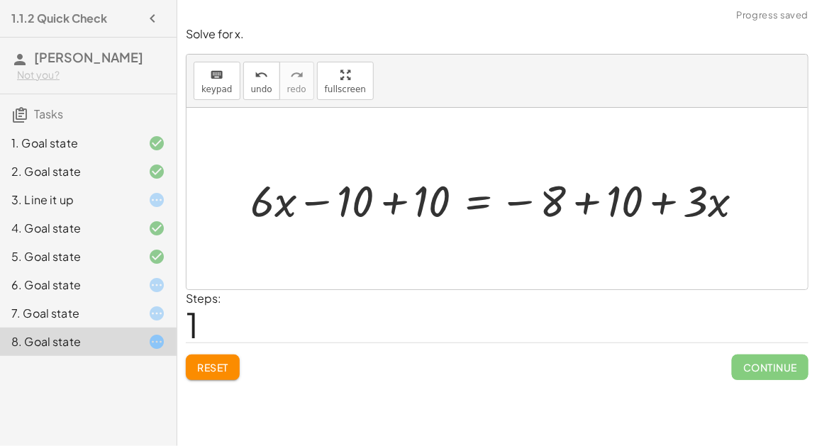
click at [530, 199] on div at bounding box center [502, 198] width 519 height 57
click at [579, 197] on div at bounding box center [502, 198] width 519 height 57
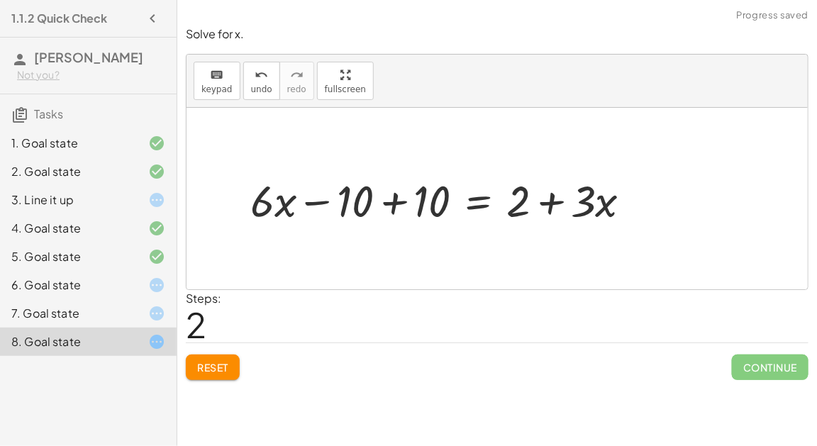
click at [391, 203] on div at bounding box center [446, 198] width 406 height 57
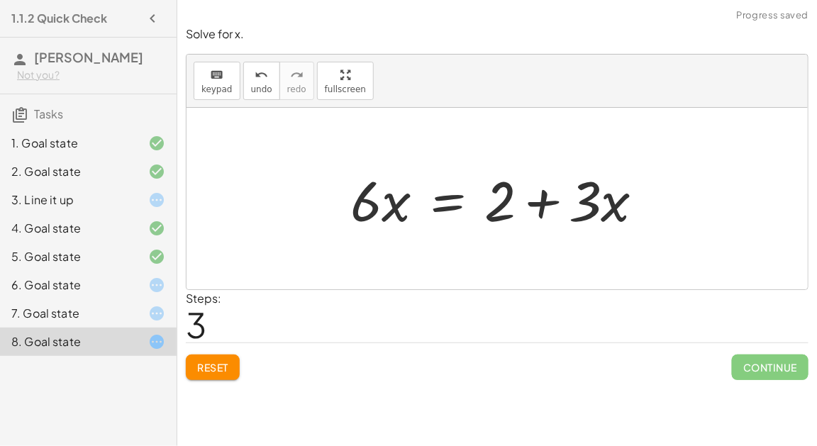
click at [538, 199] on div at bounding box center [502, 198] width 319 height 73
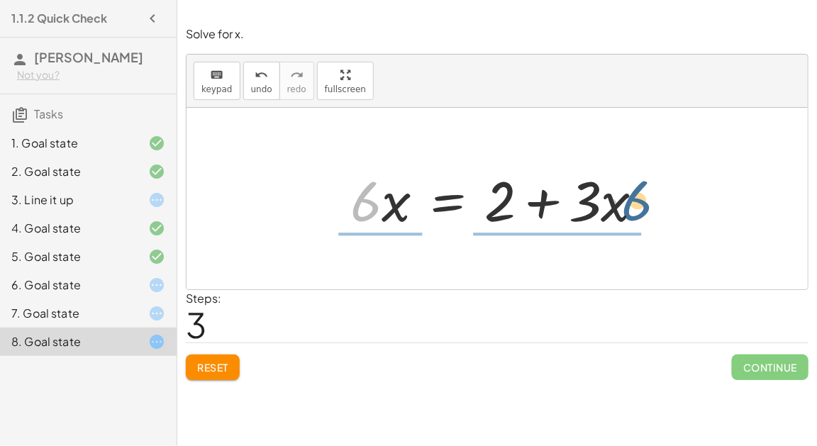
drag, startPoint x: 366, startPoint y: 204, endPoint x: 622, endPoint y: 202, distance: 256.0
click at [622, 202] on div at bounding box center [502, 198] width 319 height 73
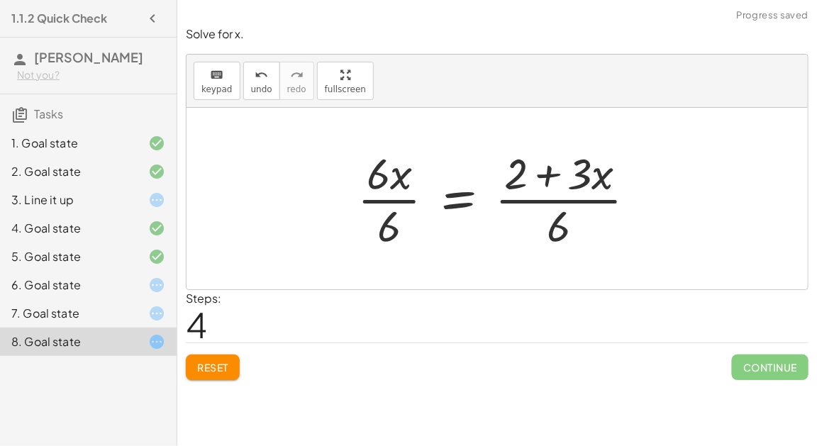
click at [555, 224] on div at bounding box center [502, 198] width 304 height 109
click at [543, 180] on div at bounding box center [502, 198] width 304 height 109
click at [545, 185] on div at bounding box center [502, 198] width 304 height 109
click at [377, 226] on div at bounding box center [502, 198] width 304 height 109
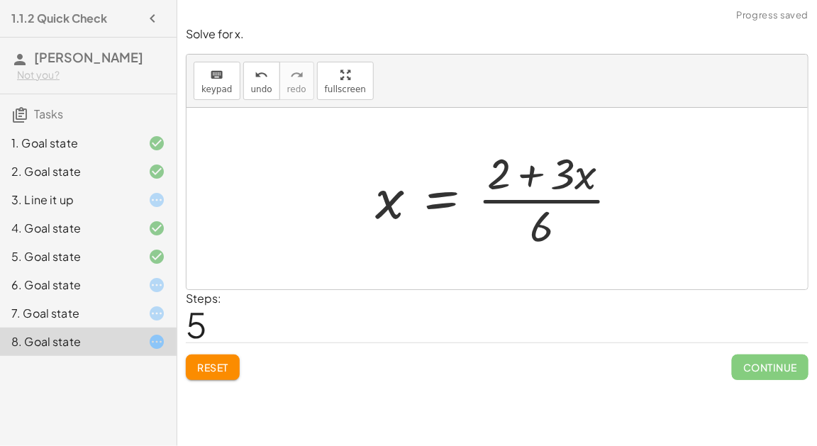
click at [532, 184] on div at bounding box center [502, 198] width 269 height 109
drag, startPoint x: 530, startPoint y: 217, endPoint x: 486, endPoint y: 163, distance: 69.6
click at [486, 164] on div at bounding box center [502, 198] width 269 height 109
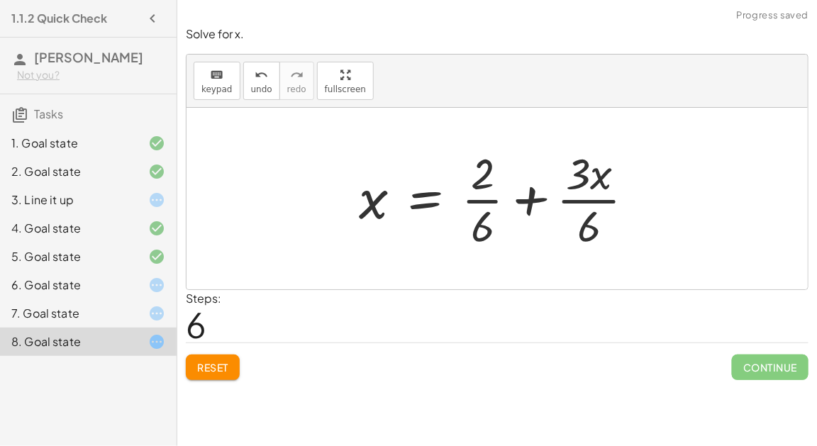
click at [528, 203] on div at bounding box center [502, 198] width 301 height 109
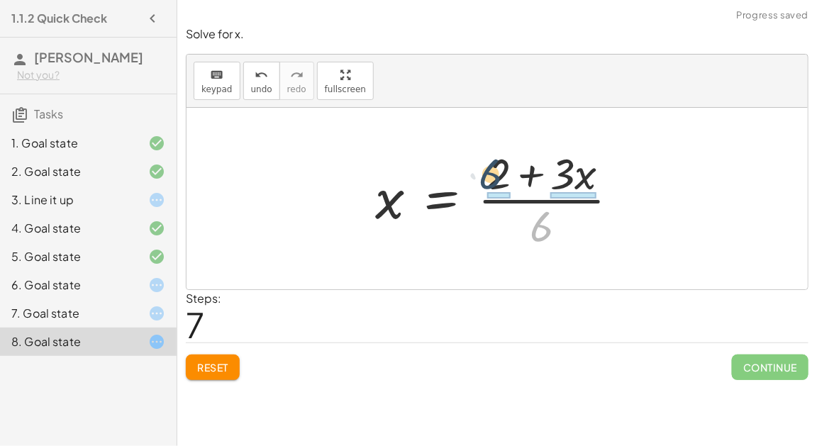
drag, startPoint x: 542, startPoint y: 223, endPoint x: 487, endPoint y: 167, distance: 78.2
click at [487, 168] on div at bounding box center [502, 198] width 269 height 109
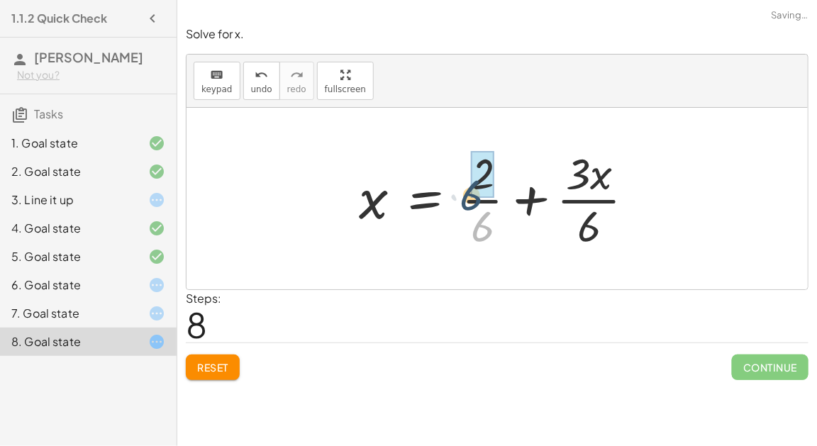
drag, startPoint x: 500, startPoint y: 226, endPoint x: 495, endPoint y: 189, distance: 36.5
click at [495, 189] on div at bounding box center [502, 198] width 301 height 109
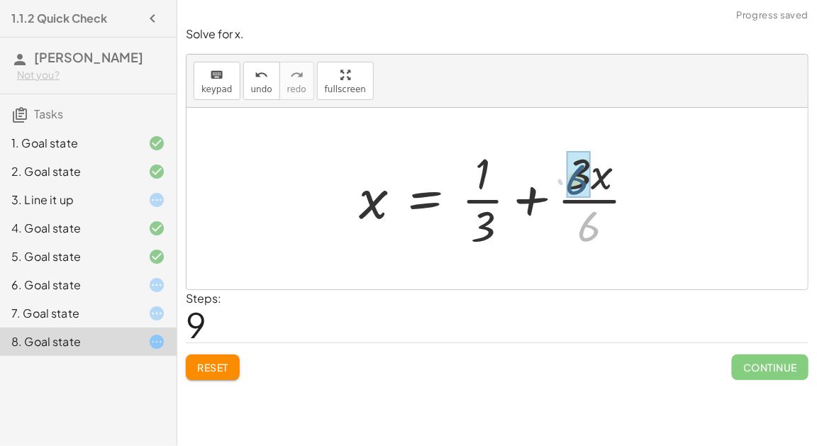
drag, startPoint x: 588, startPoint y: 223, endPoint x: 576, endPoint y: 177, distance: 47.6
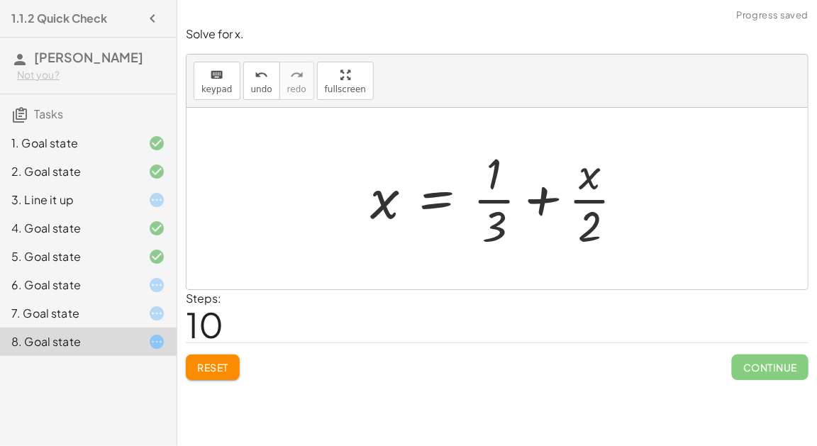
click at [541, 197] on div at bounding box center [502, 198] width 279 height 109
drag, startPoint x: 357, startPoint y: 212, endPoint x: 444, endPoint y: 170, distance: 96.7
click at [444, 170] on div "+ · 6 · x − 10 = − 8 + · 3 · x + · 6 · x − 10 + 10 = − 8 + 10 + · 3 · x + · 6 ·…" at bounding box center [497, 198] width 297 height 116
drag, startPoint x: 379, startPoint y: 204, endPoint x: 495, endPoint y: 176, distance: 119.5
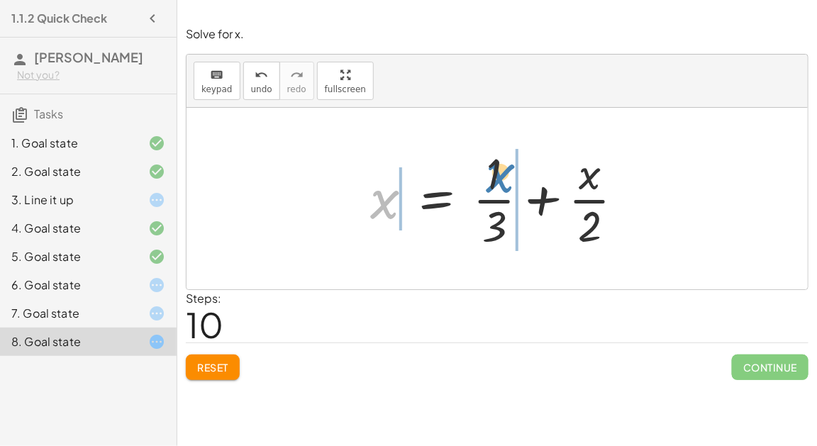
click at [495, 176] on div at bounding box center [502, 198] width 279 height 109
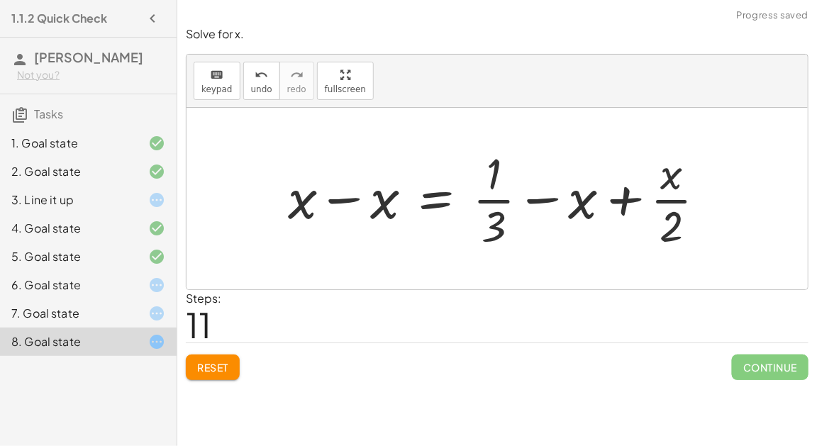
click at [359, 197] on div at bounding box center [502, 198] width 443 height 109
click at [537, 195] on div at bounding box center [544, 198] width 361 height 109
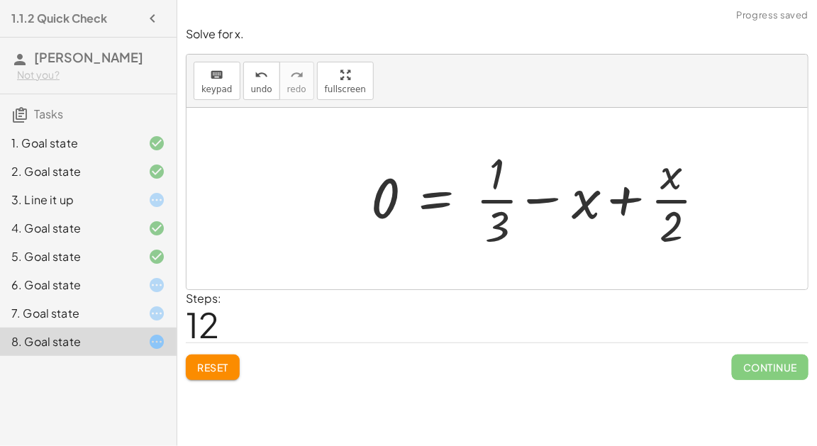
click at [623, 201] on div at bounding box center [544, 198] width 361 height 109
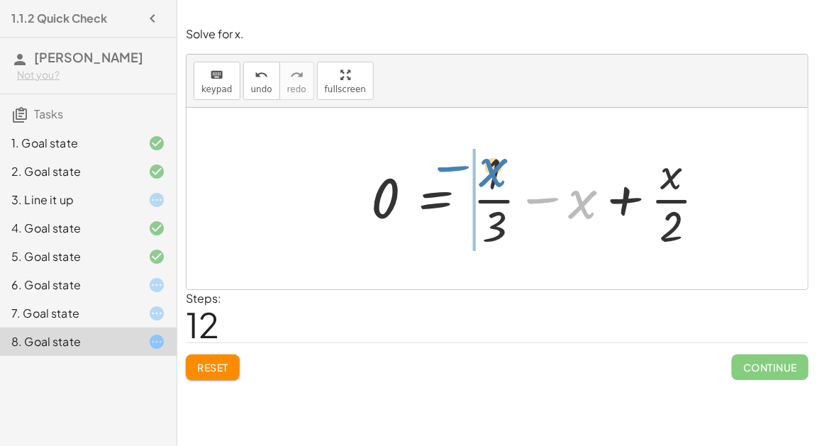
drag, startPoint x: 592, startPoint y: 206, endPoint x: 502, endPoint y: 176, distance: 94.9
click at [502, 176] on div at bounding box center [544, 198] width 361 height 109
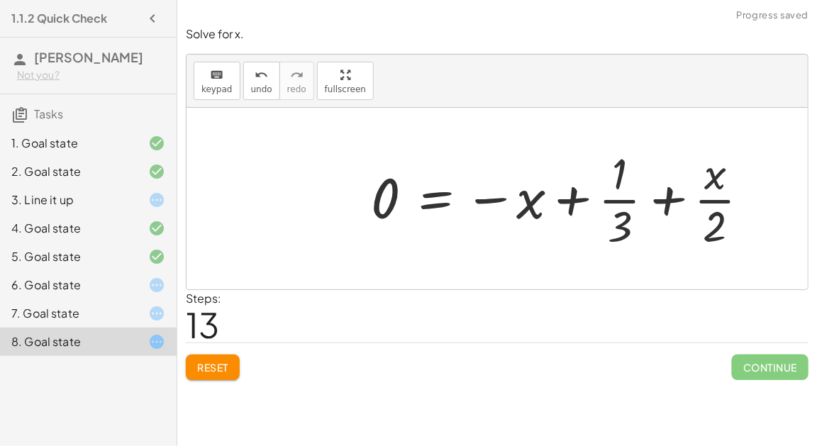
click at [571, 196] on div at bounding box center [566, 198] width 404 height 109
click at [679, 199] on div at bounding box center [566, 198] width 404 height 109
click at [226, 372] on button "Reset" at bounding box center [213, 368] width 54 height 26
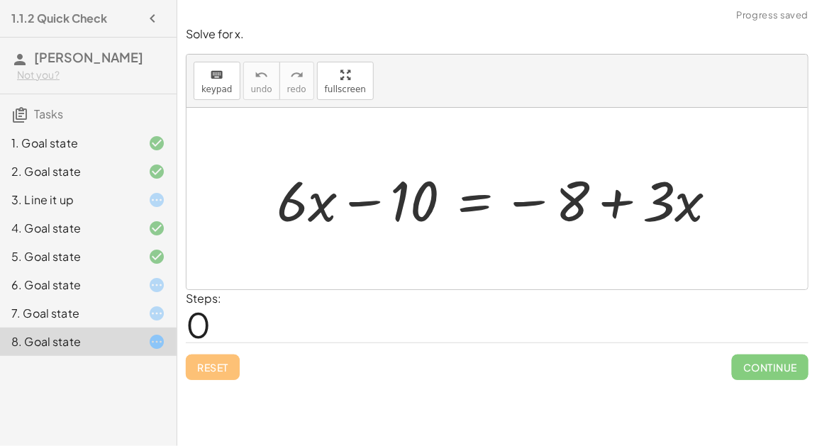
click at [109, 315] on div "7. Goal state" at bounding box center [68, 313] width 114 height 17
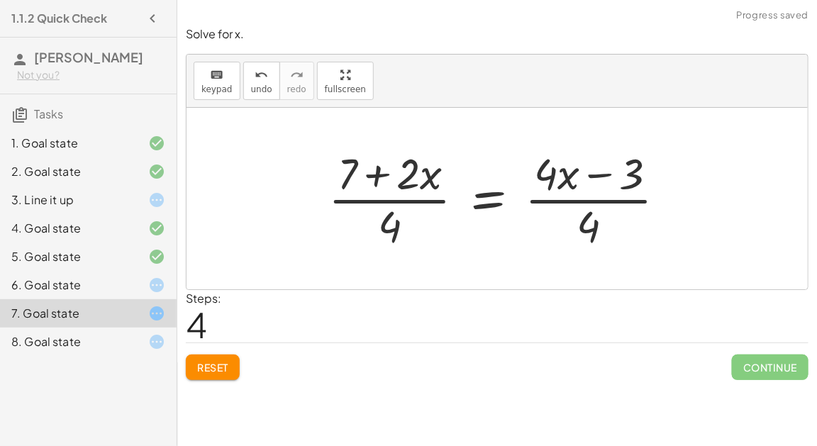
click at [208, 368] on span "Reset" at bounding box center [212, 367] width 31 height 13
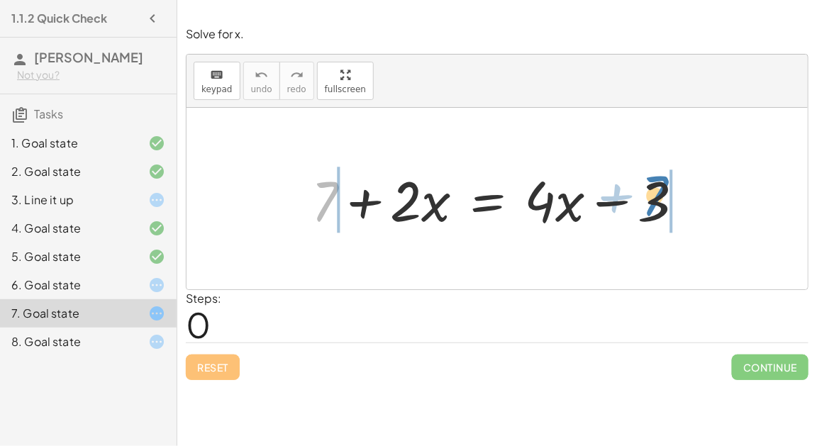
drag, startPoint x: 328, startPoint y: 205, endPoint x: 656, endPoint y: 199, distance: 328.4
click at [657, 199] on div at bounding box center [503, 198] width 398 height 73
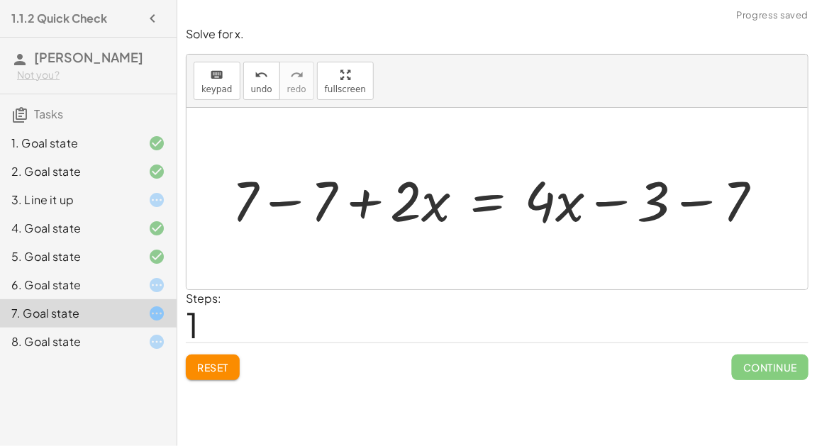
click at [287, 196] on div at bounding box center [503, 198] width 556 height 73
click at [682, 201] on div at bounding box center [582, 198] width 398 height 73
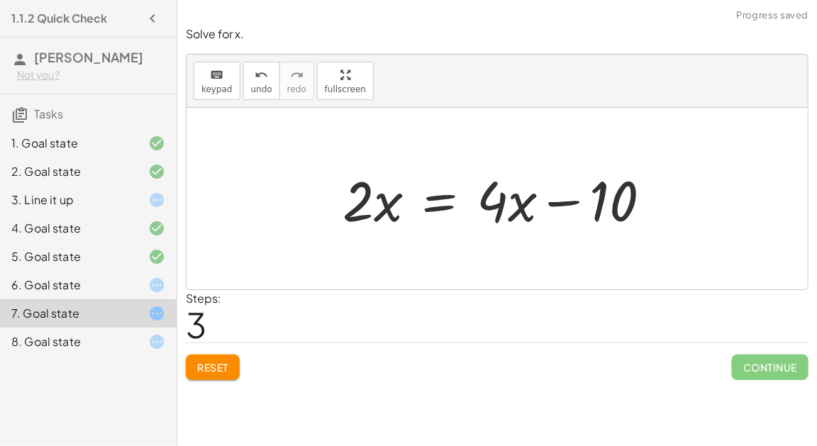
click at [223, 367] on span "Reset" at bounding box center [212, 367] width 31 height 13
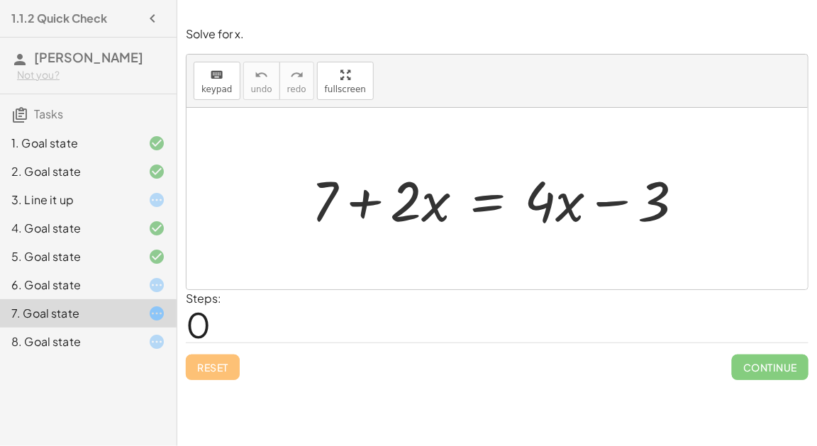
click at [126, 282] on div at bounding box center [146, 285] width 40 height 17
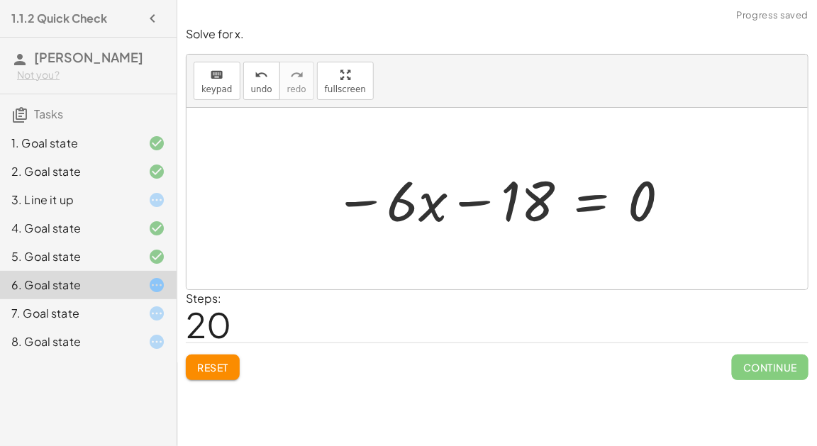
click at [476, 197] on div at bounding box center [503, 198] width 352 height 73
click at [367, 201] on div at bounding box center [503, 198] width 352 height 73
click at [205, 377] on button "Reset" at bounding box center [213, 368] width 54 height 26
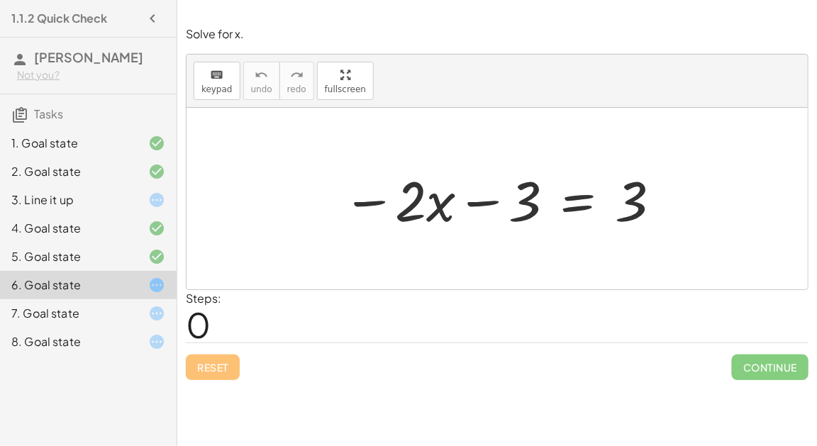
click at [480, 205] on div at bounding box center [502, 198] width 334 height 73
click at [365, 196] on div at bounding box center [502, 198] width 334 height 73
drag, startPoint x: 618, startPoint y: 212, endPoint x: 516, endPoint y: 200, distance: 102.1
click at [516, 200] on div at bounding box center [502, 198] width 334 height 73
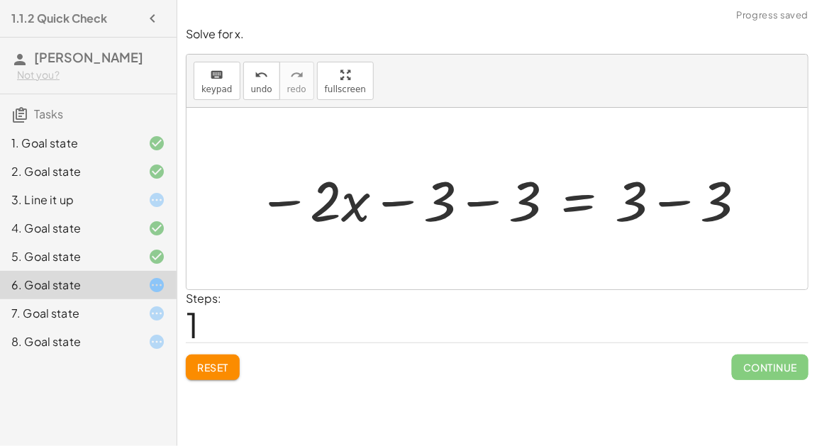
click at [673, 193] on div at bounding box center [502, 198] width 505 height 73
click at [491, 201] on div at bounding box center [458, 198] width 416 height 73
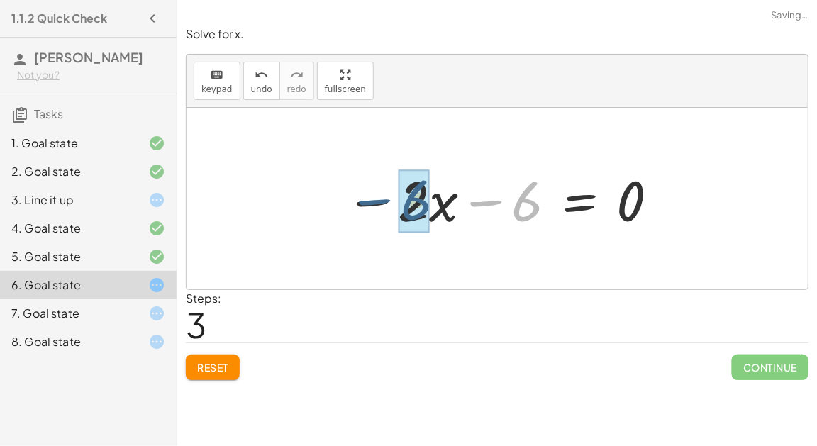
drag, startPoint x: 521, startPoint y: 206, endPoint x: 409, endPoint y: 204, distance: 111.4
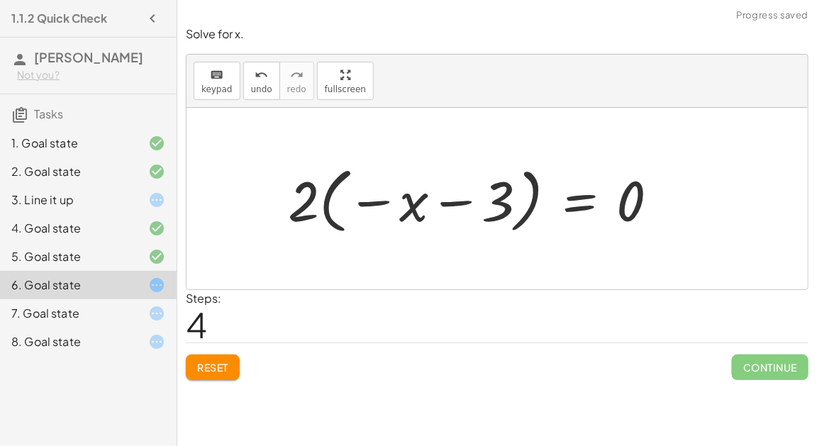
click at [385, 200] on div at bounding box center [479, 199] width 396 height 79
click at [469, 208] on div at bounding box center [479, 199] width 396 height 79
drag, startPoint x: 284, startPoint y: 204, endPoint x: 491, endPoint y: 192, distance: 206.7
click at [491, 192] on div at bounding box center [479, 199] width 396 height 79
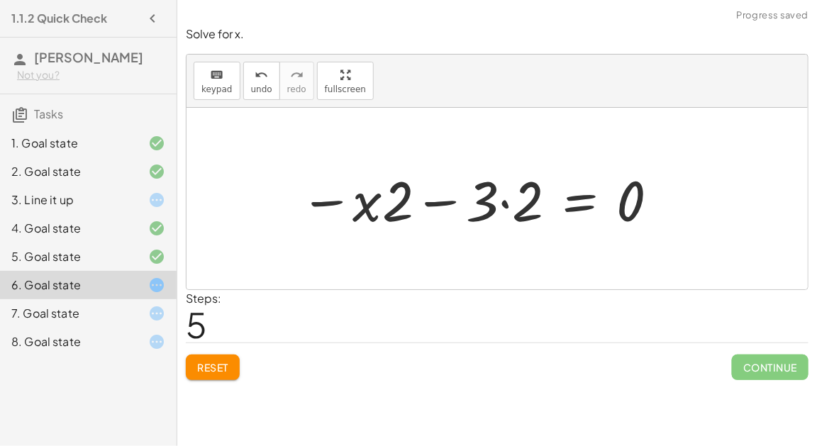
click at [440, 201] on div at bounding box center [480, 198] width 374 height 73
click at [504, 204] on div at bounding box center [480, 198] width 374 height 73
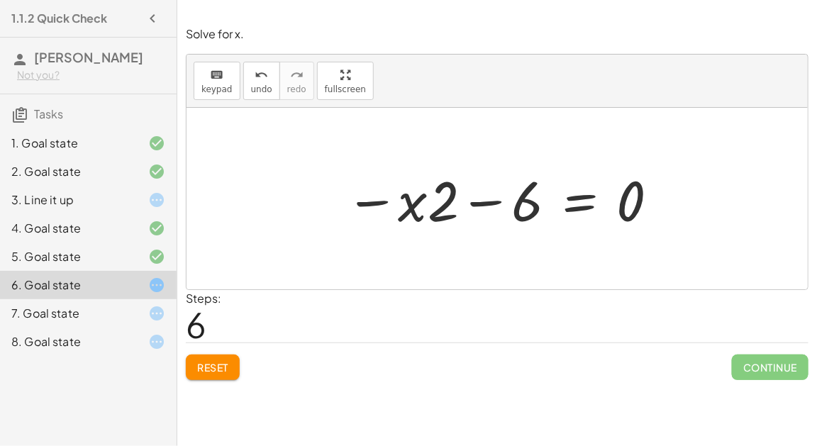
click at [206, 374] on button "Reset" at bounding box center [213, 368] width 54 height 26
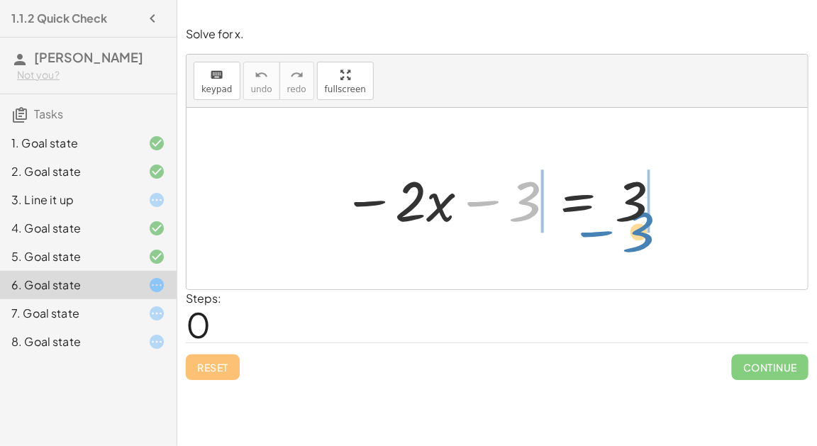
drag, startPoint x: 527, startPoint y: 212, endPoint x: 639, endPoint y: 246, distance: 117.1
click at [639, 246] on div "− 3 − · 2 · x − 3 = 3" at bounding box center [497, 199] width 621 height 182
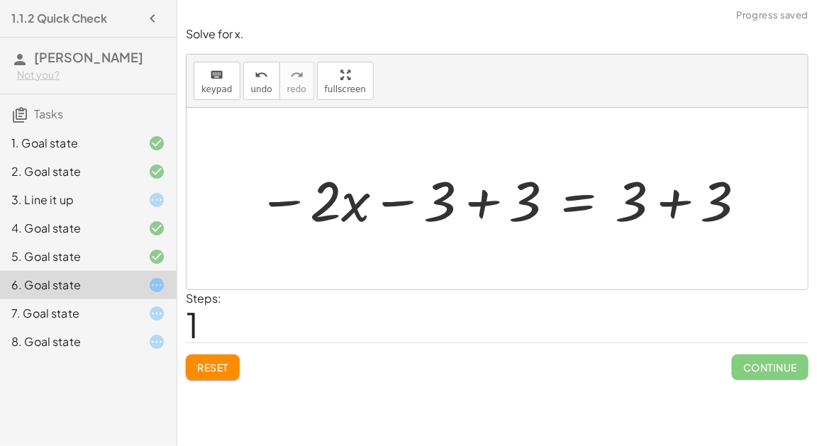
click at [669, 204] on div at bounding box center [502, 198] width 505 height 73
click at [489, 191] on div at bounding box center [459, 198] width 418 height 73
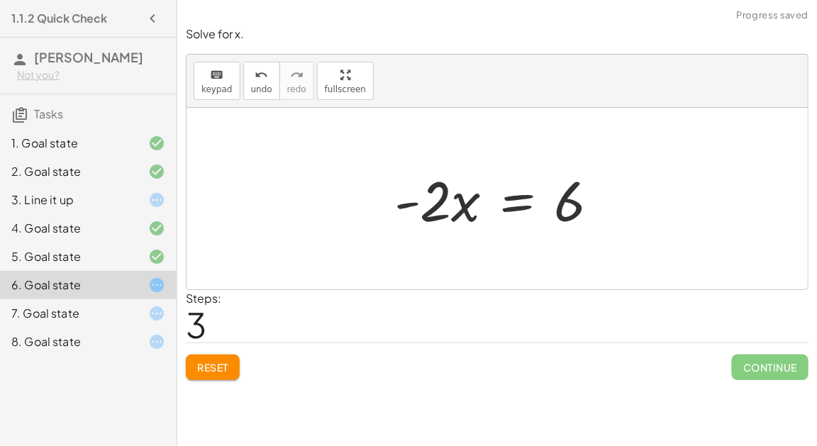
click at [525, 202] on div at bounding box center [502, 198] width 230 height 73
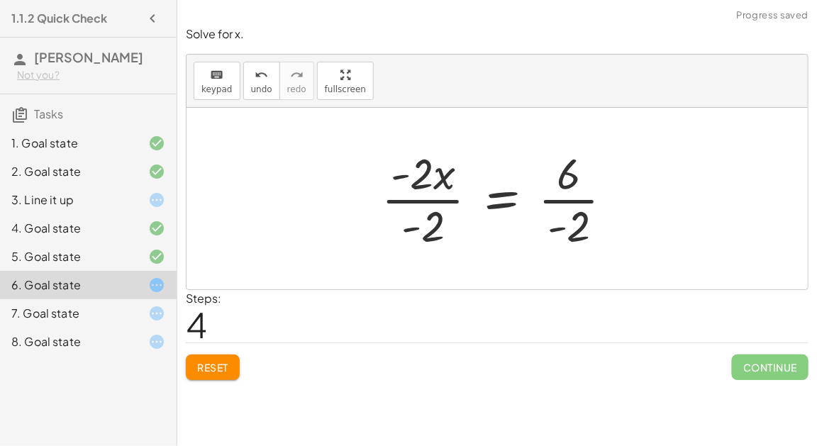
click at [419, 212] on div at bounding box center [502, 198] width 257 height 109
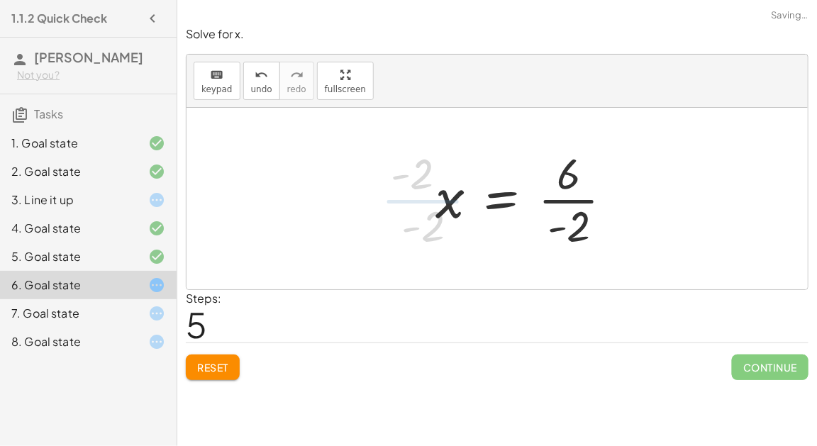
click at [582, 201] on div at bounding box center [529, 198] width 203 height 109
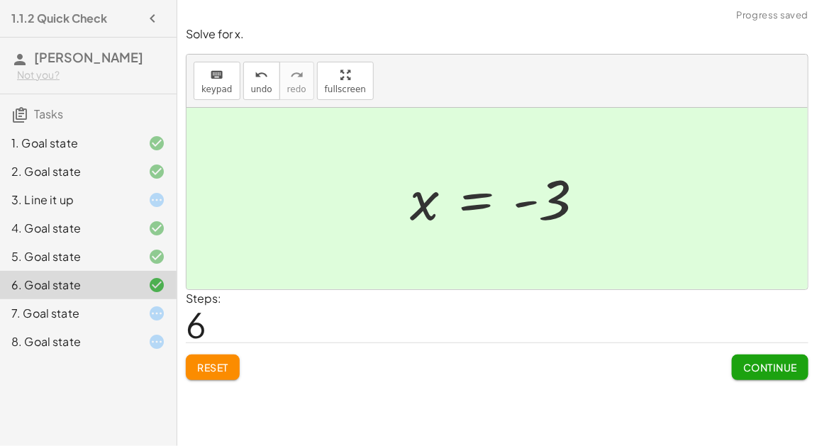
click at [784, 365] on span "Continue" at bounding box center [770, 367] width 54 height 13
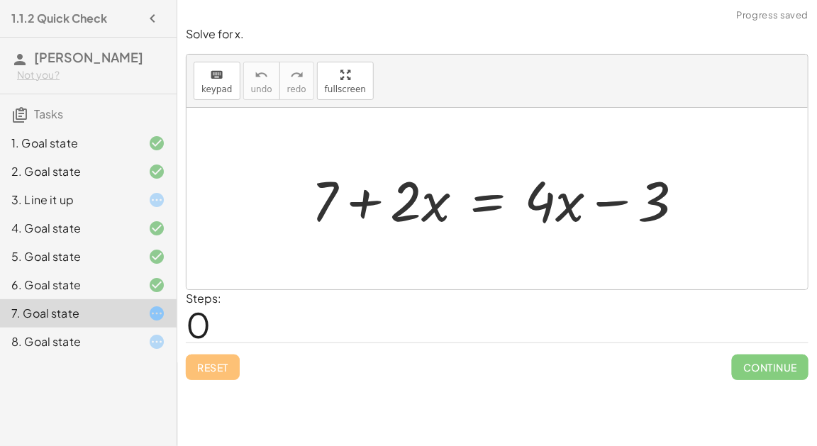
click at [357, 199] on div at bounding box center [503, 198] width 398 height 73
click at [608, 199] on div at bounding box center [503, 198] width 398 height 73
click at [489, 199] on div at bounding box center [503, 198] width 398 height 73
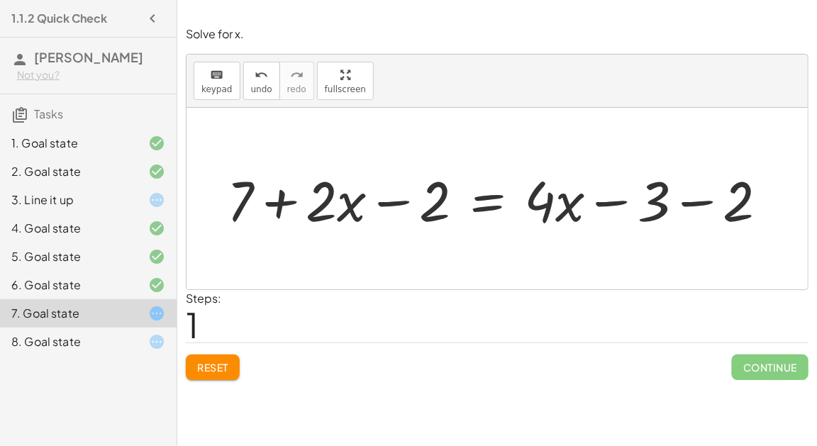
click at [216, 368] on span "Reset" at bounding box center [212, 367] width 31 height 13
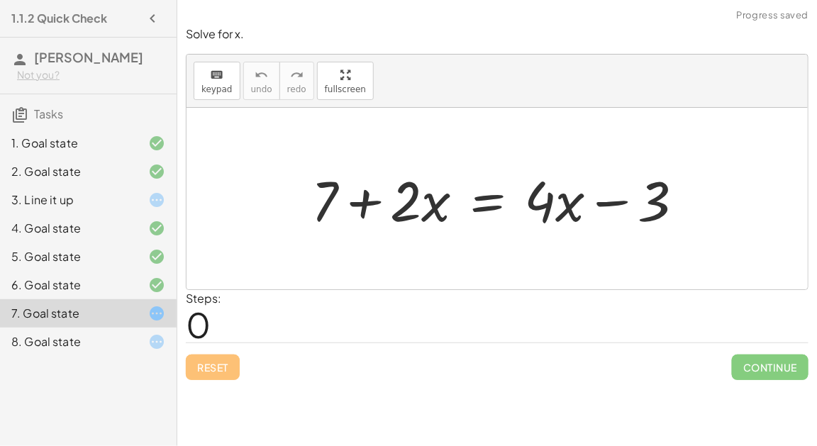
click at [487, 200] on div at bounding box center [503, 198] width 398 height 73
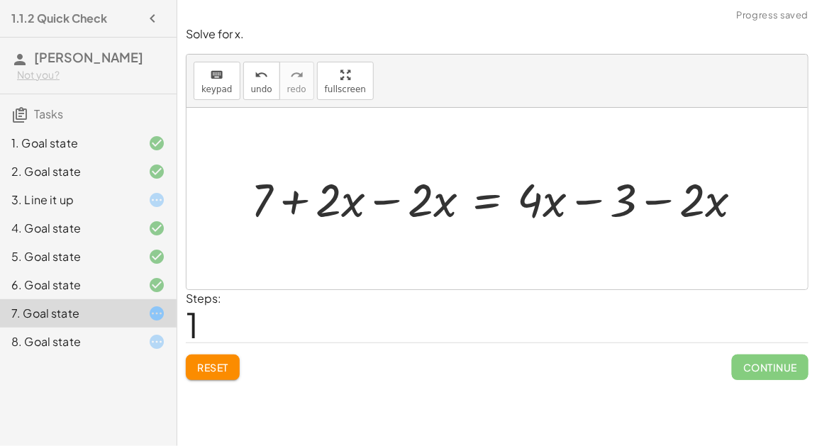
click at [387, 200] on div at bounding box center [502, 198] width 517 height 61
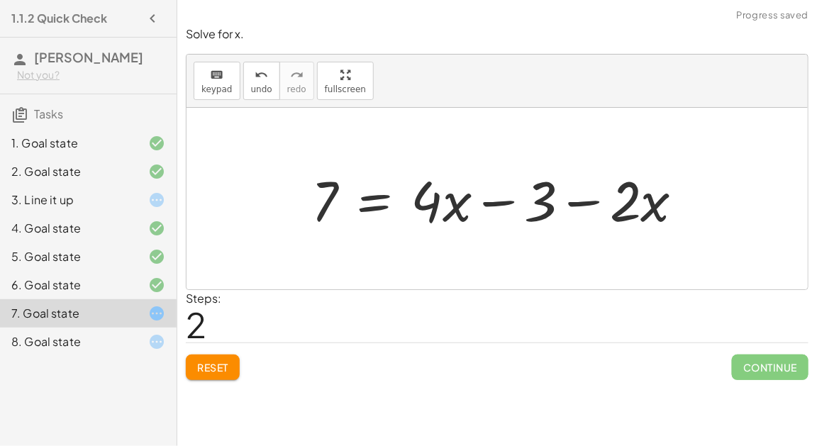
click at [570, 200] on div at bounding box center [503, 198] width 398 height 73
click at [491, 201] on div at bounding box center [503, 198] width 398 height 73
click at [370, 204] on div at bounding box center [503, 198] width 398 height 73
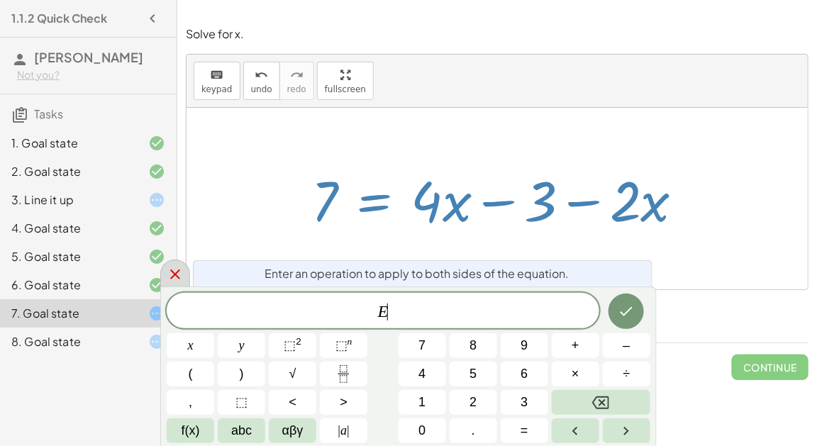
click at [181, 272] on icon at bounding box center [175, 274] width 17 height 17
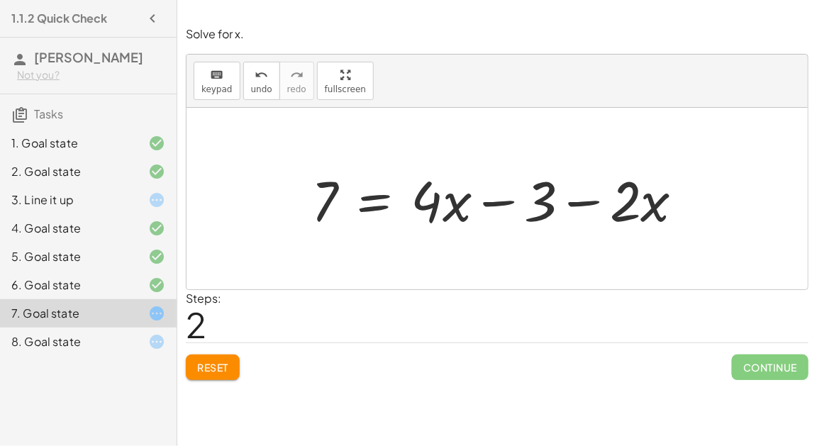
click at [228, 362] on span "Reset" at bounding box center [212, 367] width 31 height 13
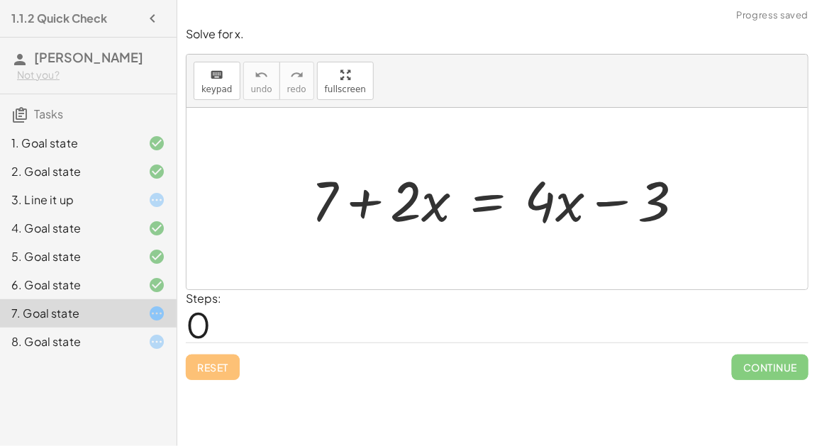
click at [486, 197] on div at bounding box center [503, 198] width 398 height 73
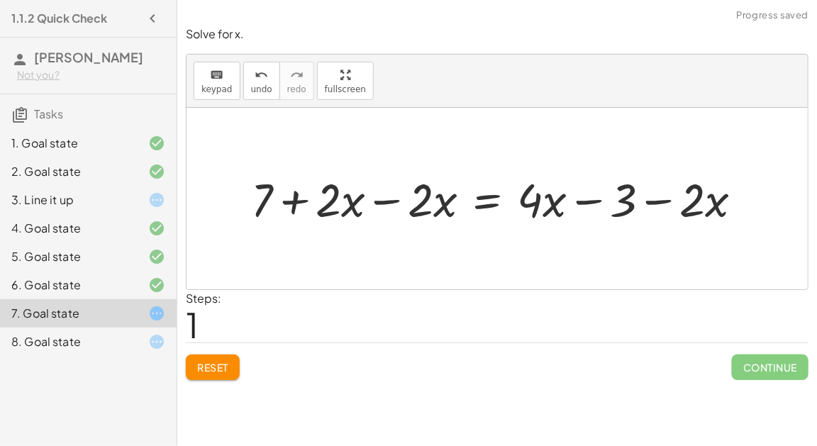
click at [381, 203] on div at bounding box center [502, 198] width 517 height 61
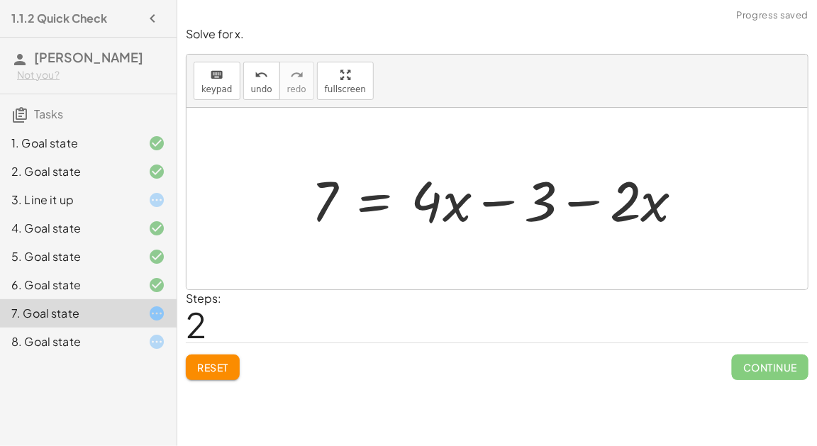
click at [495, 198] on div at bounding box center [503, 198] width 398 height 73
click at [586, 206] on div at bounding box center [503, 198] width 398 height 73
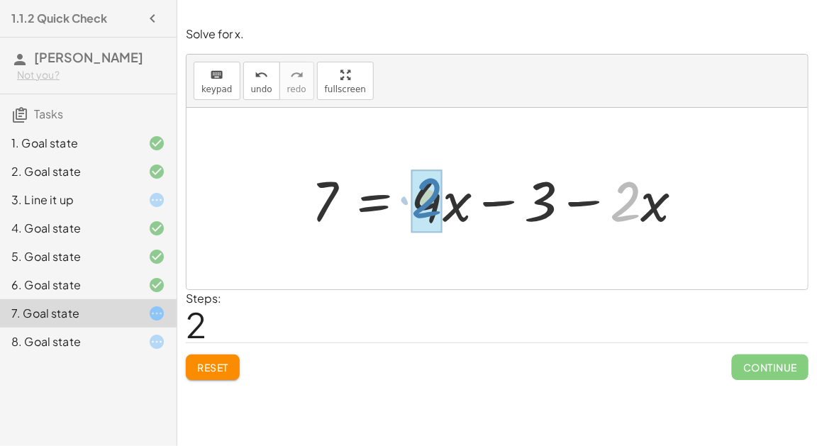
drag, startPoint x: 626, startPoint y: 211, endPoint x: 429, endPoint y: 206, distance: 196.5
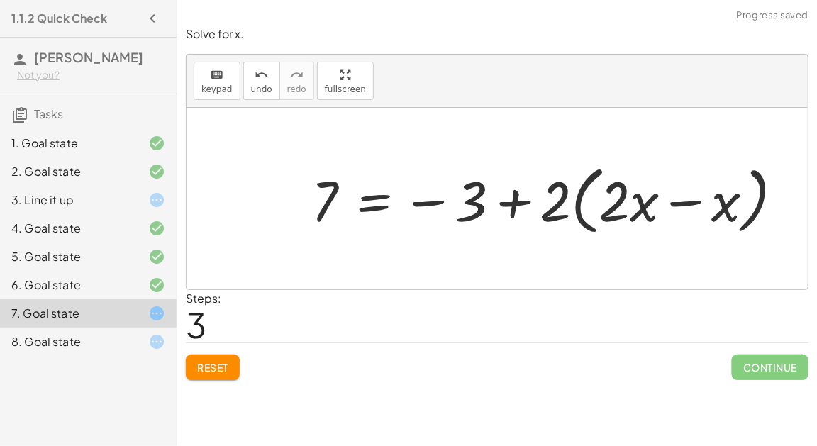
click at [670, 200] on div at bounding box center [552, 199] width 497 height 82
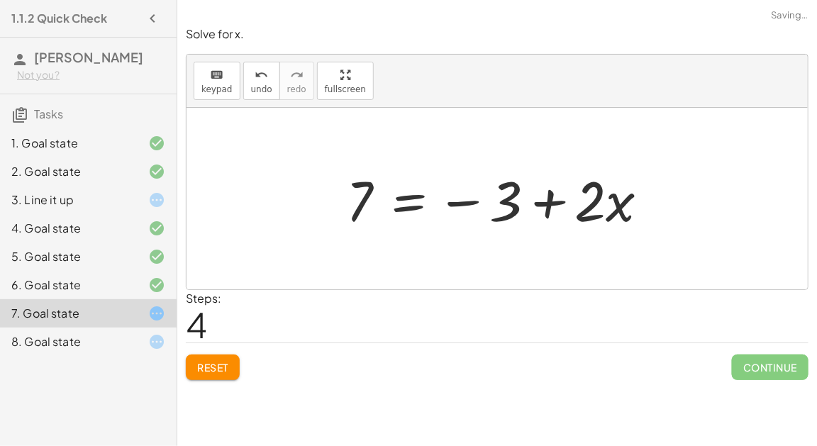
click at [521, 198] on div at bounding box center [503, 198] width 328 height 73
click at [539, 196] on div at bounding box center [503, 198] width 328 height 73
drag, startPoint x: 513, startPoint y: 196, endPoint x: 365, endPoint y: 199, distance: 148.3
click at [365, 199] on div at bounding box center [503, 198] width 328 height 73
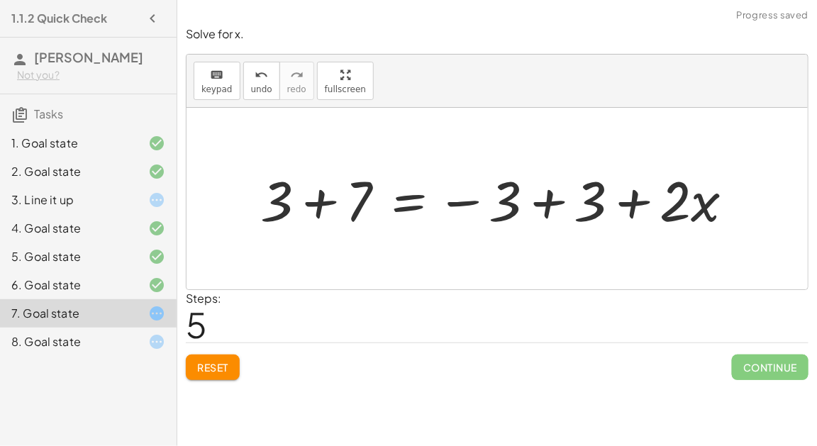
click at [316, 202] on div at bounding box center [502, 198] width 499 height 73
click at [548, 191] on div at bounding box center [534, 198] width 435 height 73
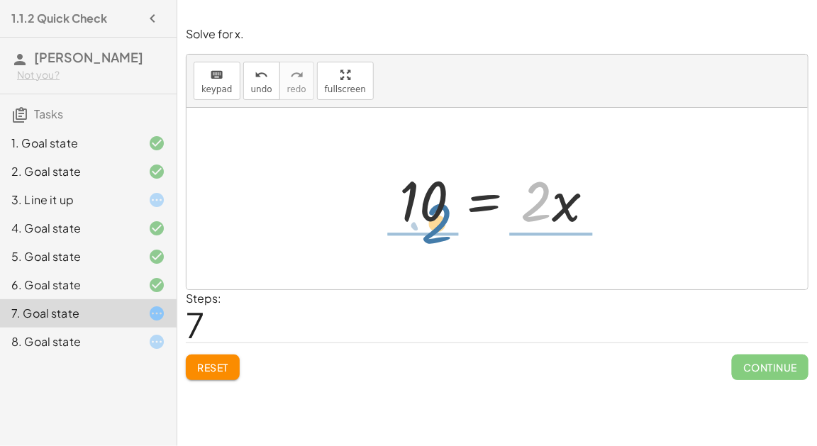
drag, startPoint x: 527, startPoint y: 207, endPoint x: 422, endPoint y: 223, distance: 106.1
click at [423, 223] on div at bounding box center [502, 198] width 221 height 73
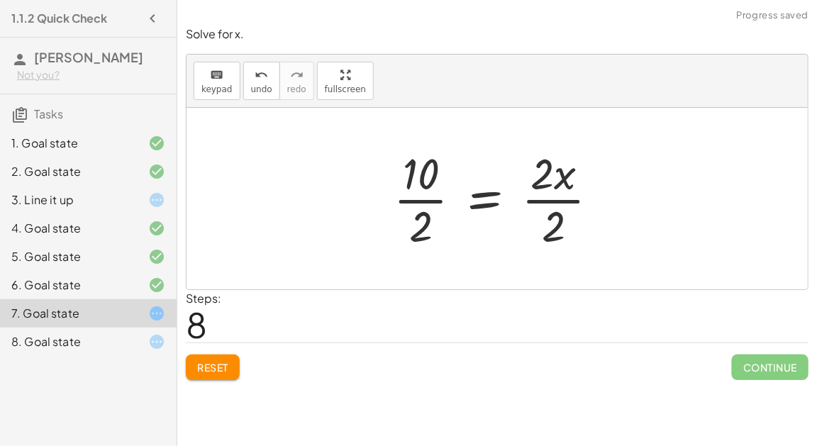
click at [421, 220] on div at bounding box center [502, 198] width 230 height 109
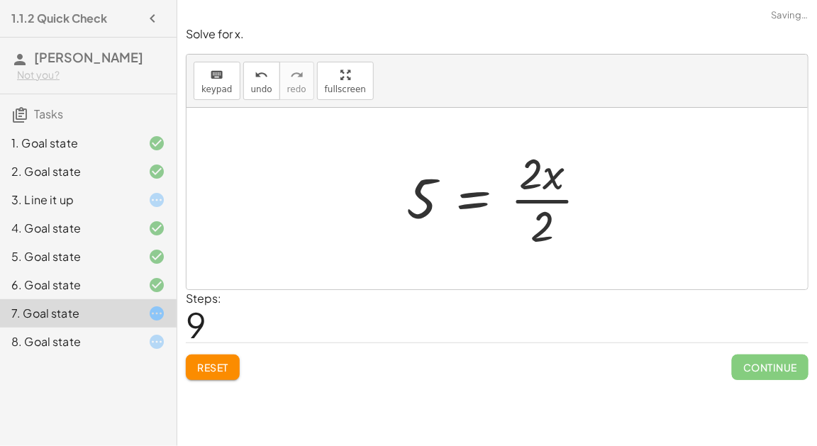
click at [543, 204] on div at bounding box center [502, 198] width 207 height 109
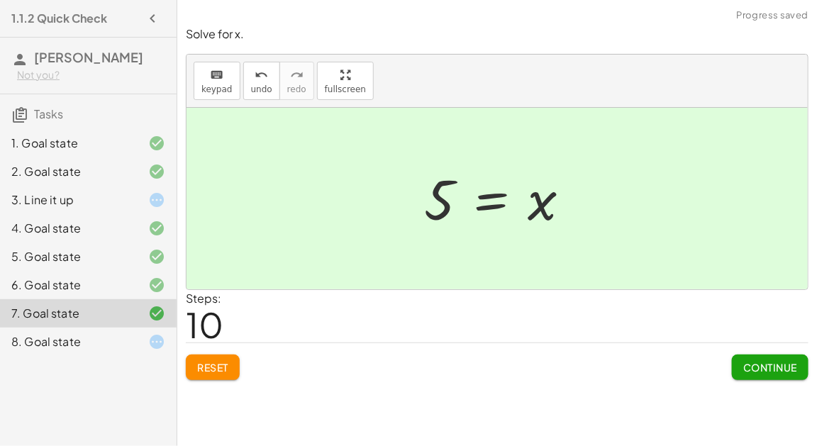
click at [743, 362] on span "Continue" at bounding box center [770, 367] width 54 height 13
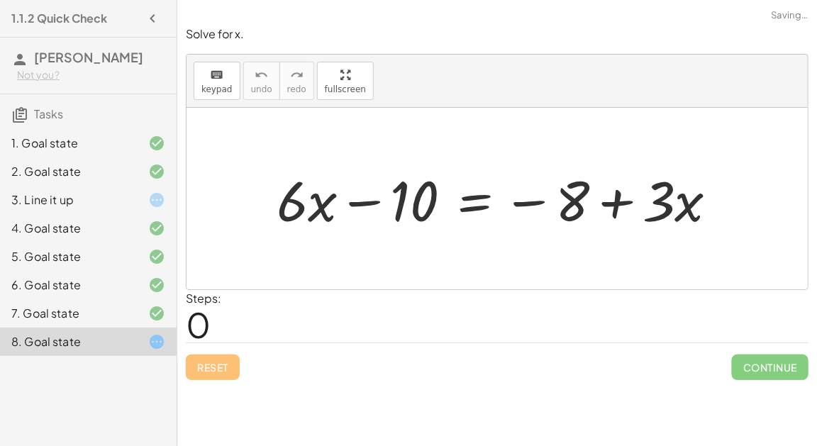
click at [355, 203] on div at bounding box center [502, 198] width 467 height 73
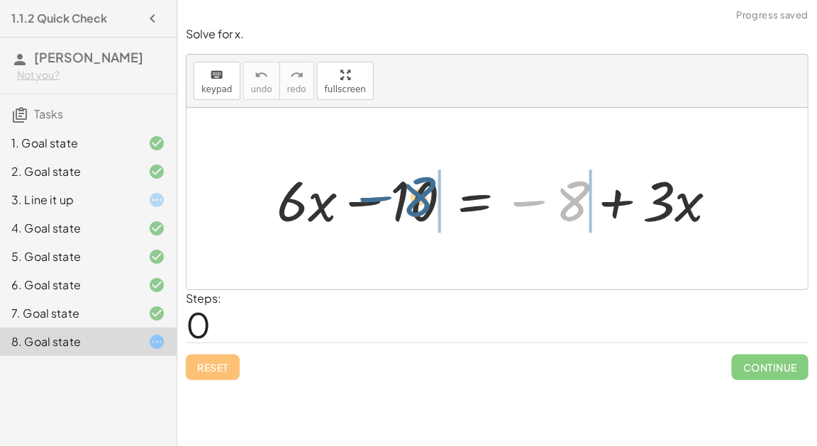
drag, startPoint x: 572, startPoint y: 206, endPoint x: 421, endPoint y: 202, distance: 151.1
click at [421, 202] on div at bounding box center [502, 198] width 467 height 73
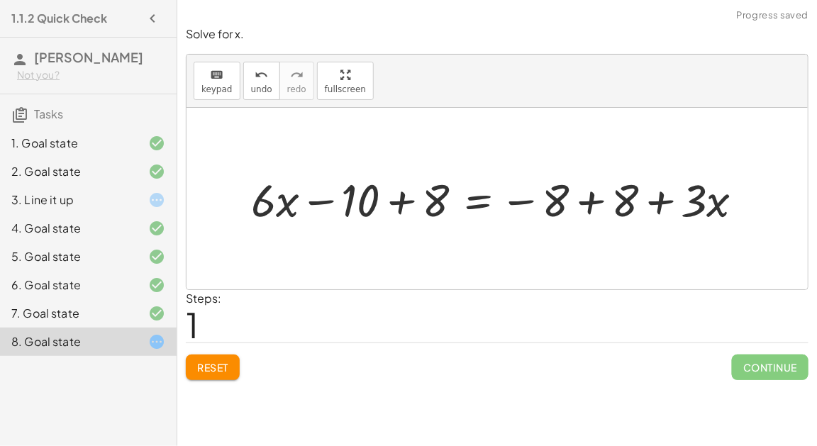
click at [401, 199] on div at bounding box center [503, 199] width 518 height 60
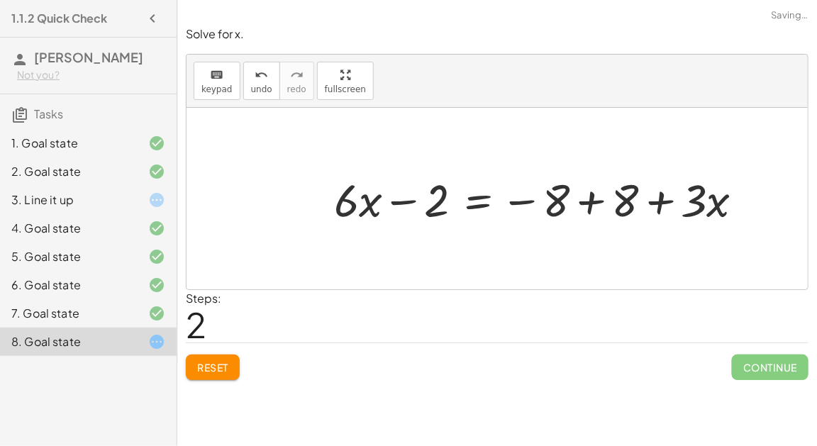
click at [406, 199] on div at bounding box center [544, 199] width 435 height 60
click at [585, 194] on div at bounding box center [544, 199] width 435 height 60
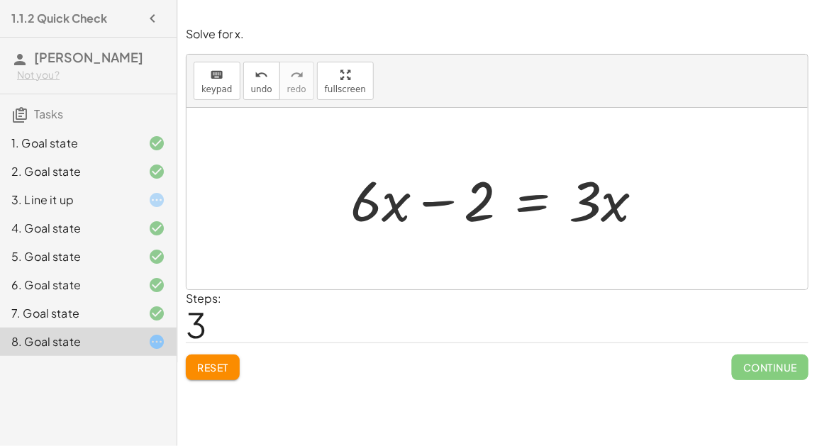
click at [212, 367] on span "Reset" at bounding box center [212, 367] width 31 height 13
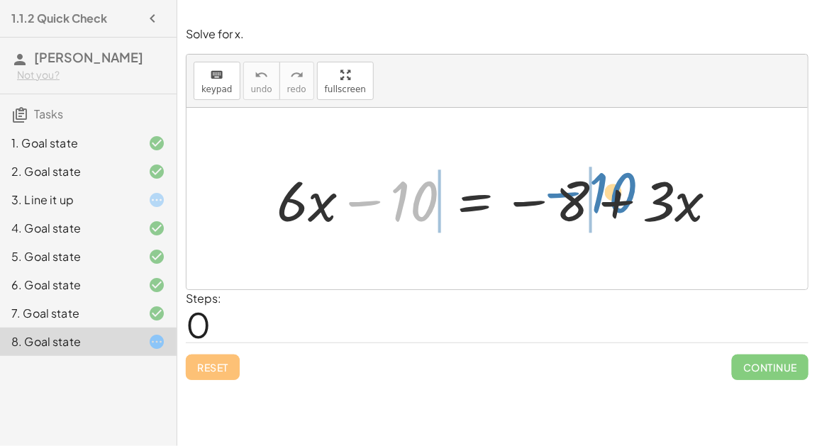
drag, startPoint x: 414, startPoint y: 204, endPoint x: 611, endPoint y: 196, distance: 197.3
click at [611, 196] on div at bounding box center [502, 198] width 467 height 73
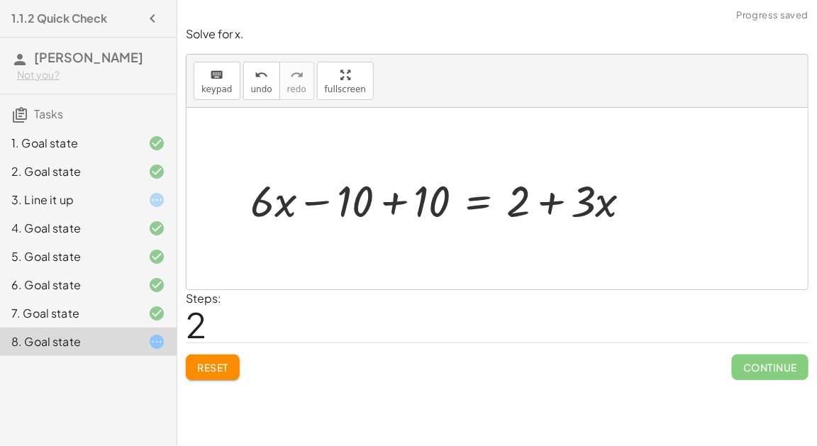
click at [388, 206] on div at bounding box center [446, 198] width 406 height 57
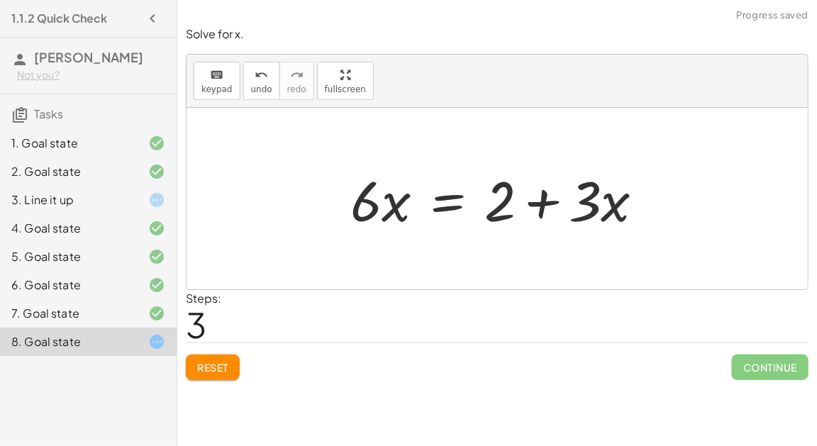
click at [455, 199] on div at bounding box center [502, 198] width 319 height 73
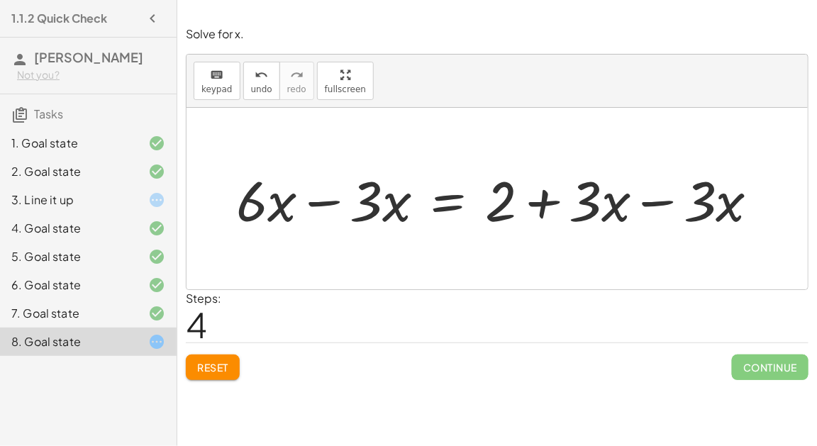
click at [656, 201] on div at bounding box center [503, 198] width 548 height 73
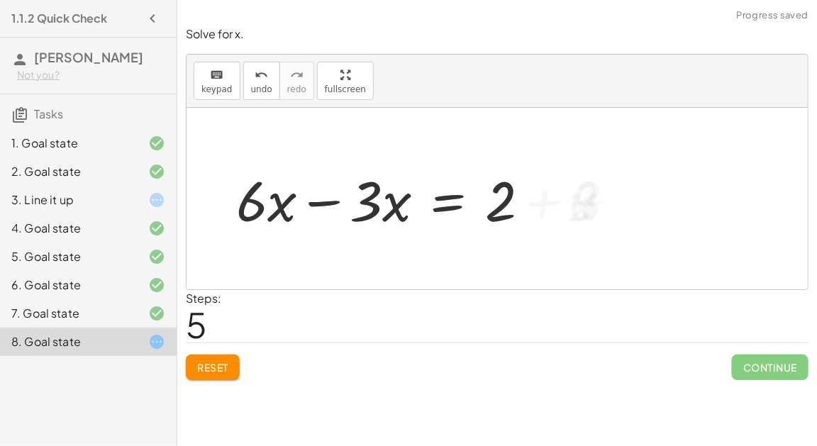
click at [321, 202] on div at bounding box center [388, 198] width 319 height 73
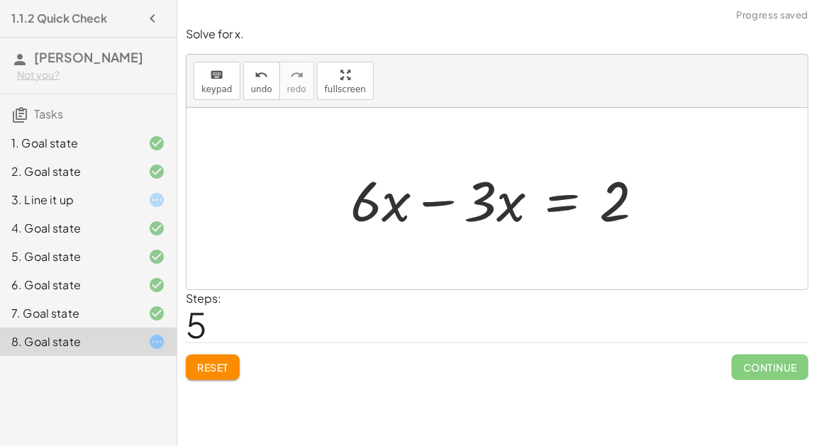
click at [428, 201] on div at bounding box center [502, 198] width 319 height 73
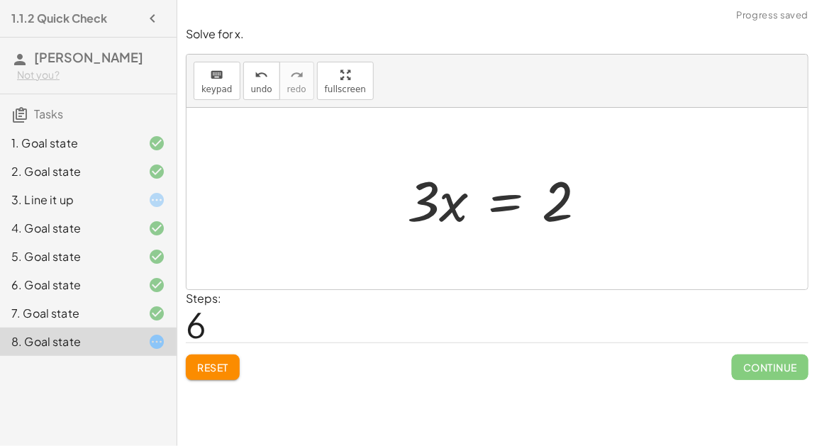
click at [502, 197] on div at bounding box center [503, 198] width 206 height 73
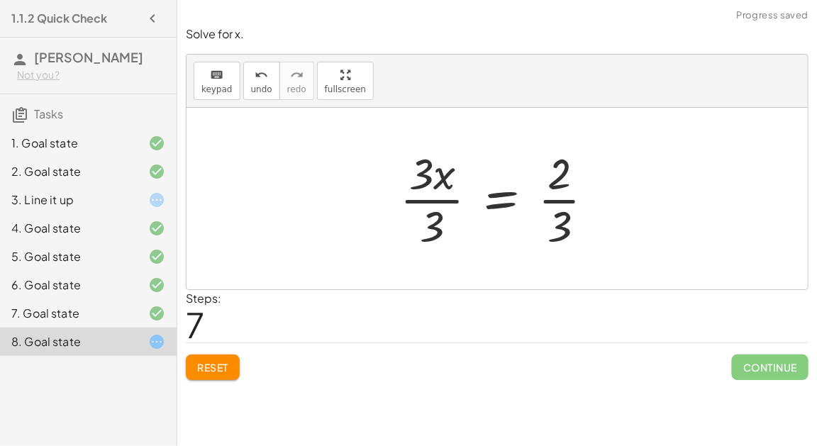
click at [424, 204] on div at bounding box center [503, 198] width 220 height 109
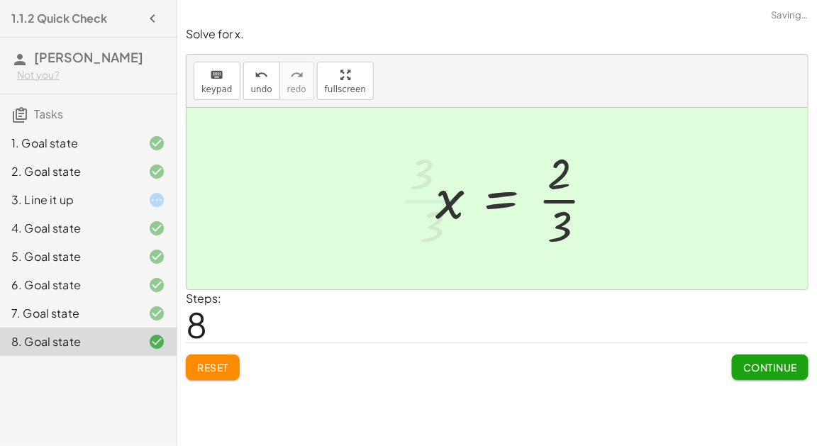
click at [555, 211] on div at bounding box center [520, 198] width 184 height 109
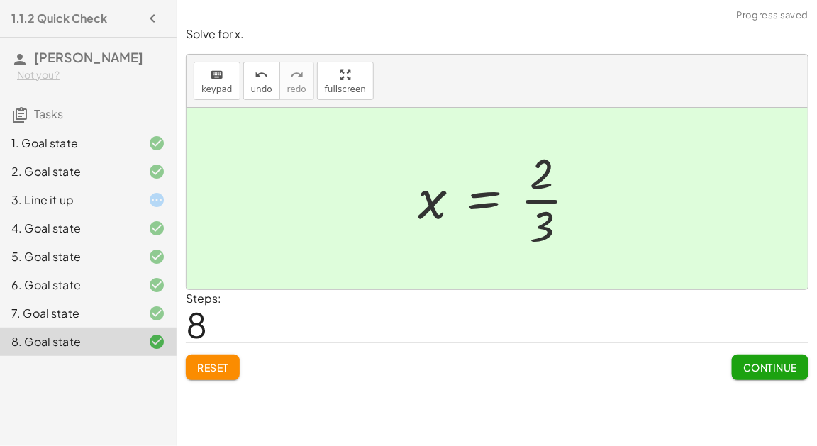
click at [779, 361] on span "Continue" at bounding box center [770, 367] width 54 height 13
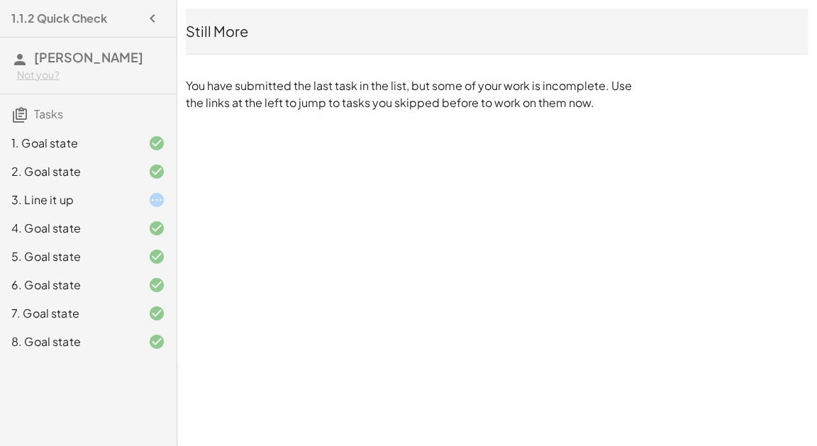
click at [74, 243] on div "3. Line it up" at bounding box center [88, 257] width 177 height 28
